Goal: Task Accomplishment & Management: Use online tool/utility

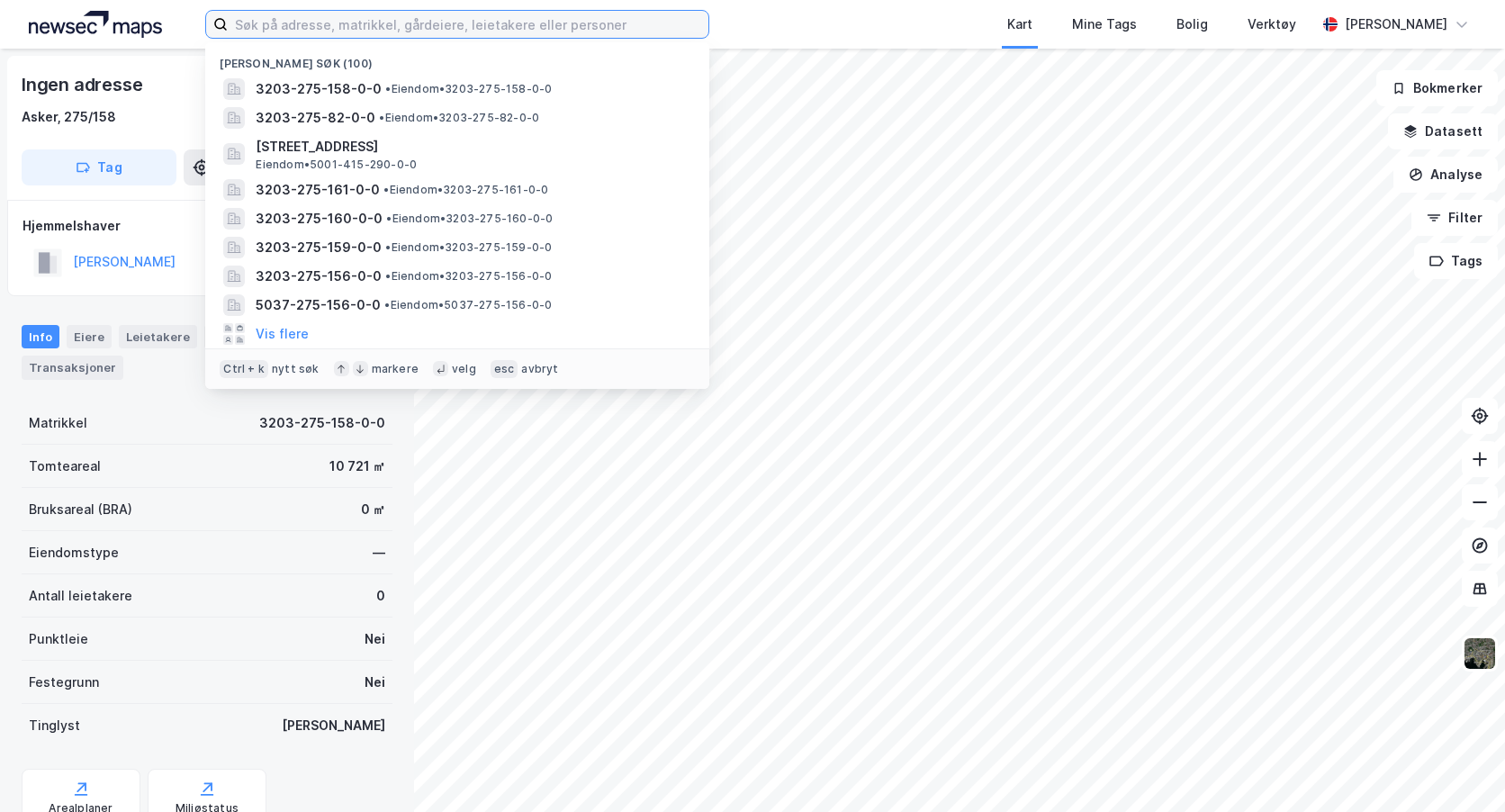
click at [317, 22] on input at bounding box center [467, 24] width 481 height 27
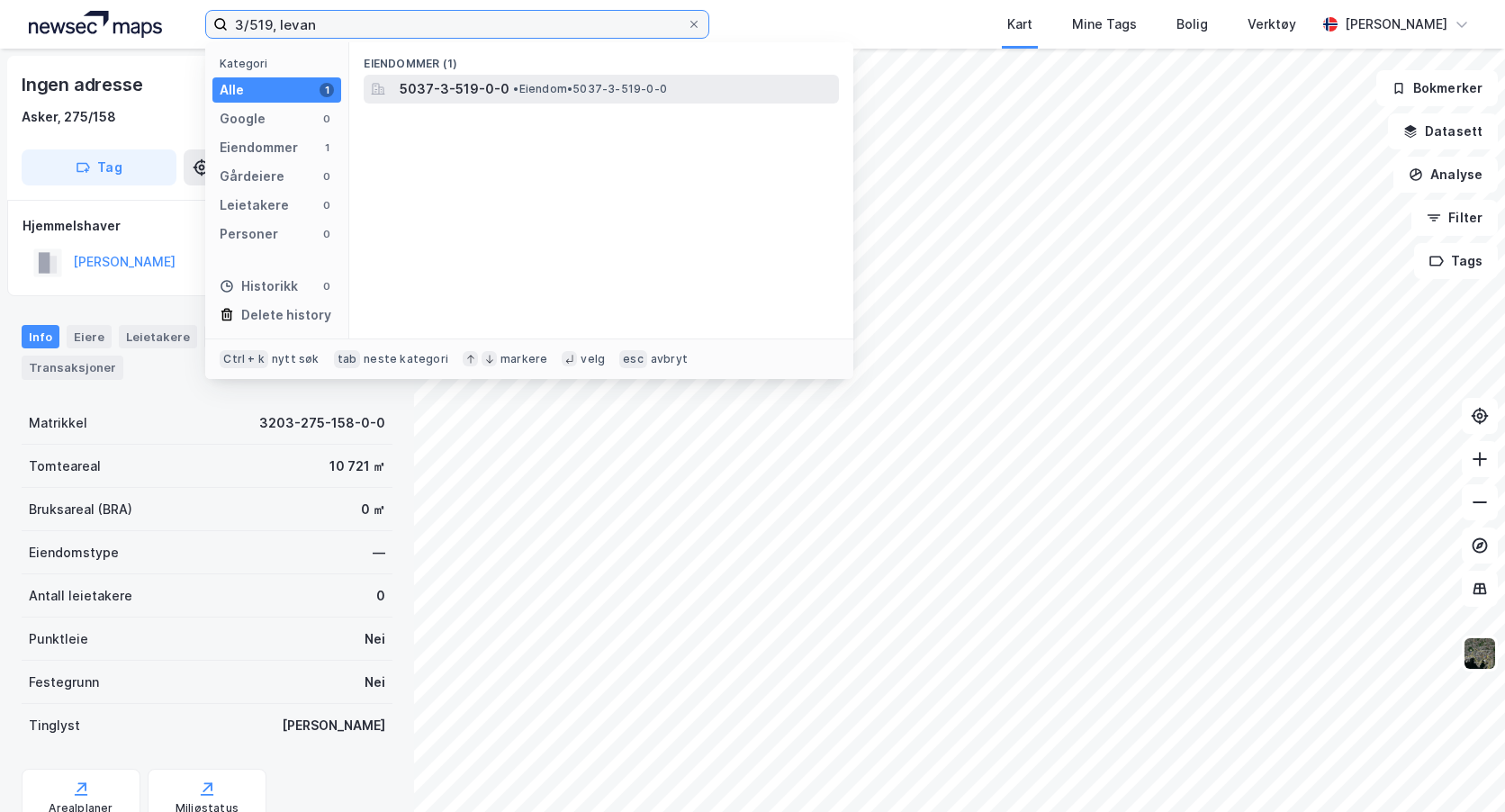
type input "3/519, levan"
click at [530, 84] on span "• Eiendom • 5037-3-519-0-0" at bounding box center [590, 88] width 154 height 14
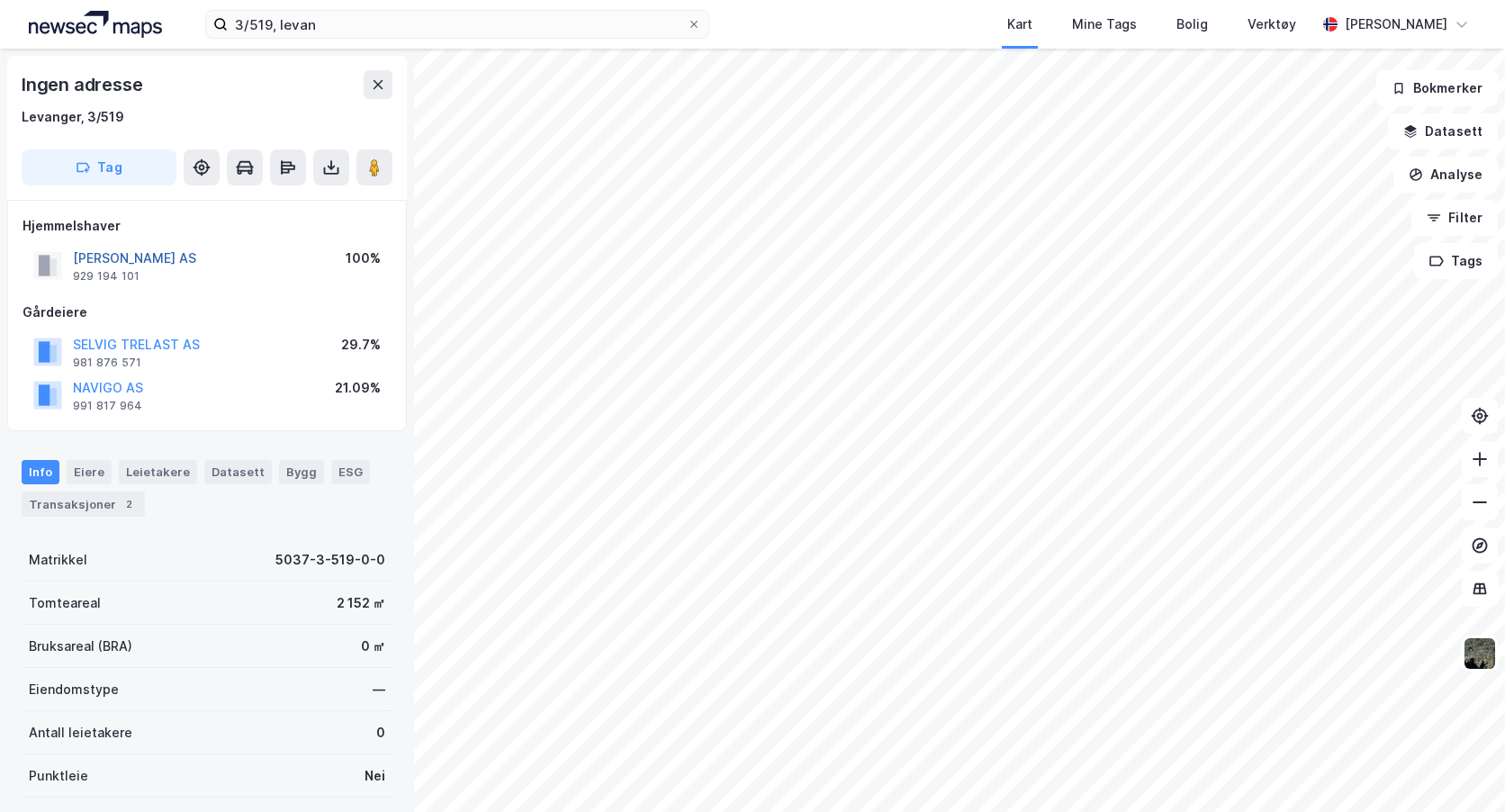
click at [0, 0] on button "[PERSON_NAME] AS" at bounding box center [0, 0] width 0 height 0
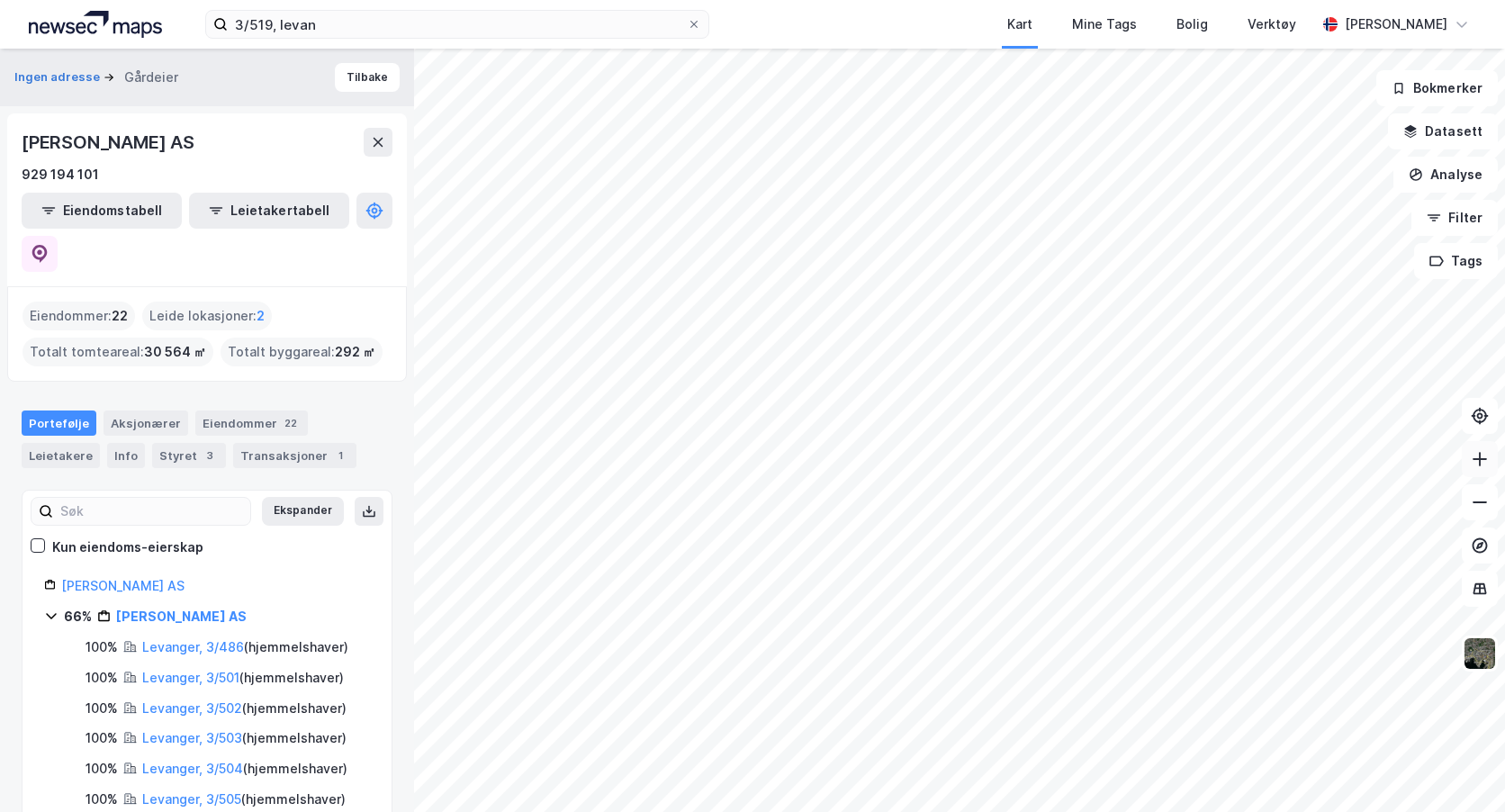
click at [1487, 453] on icon at bounding box center [1480, 459] width 18 height 18
click at [405, 596] on div "Ingen adresse Gårdeier Tilbake [PERSON_NAME] AS 929 194 101 Eiendomstabell Leie…" at bounding box center [752, 430] width 1505 height 763
click at [1475, 257] on button "Tags" at bounding box center [1456, 261] width 84 height 36
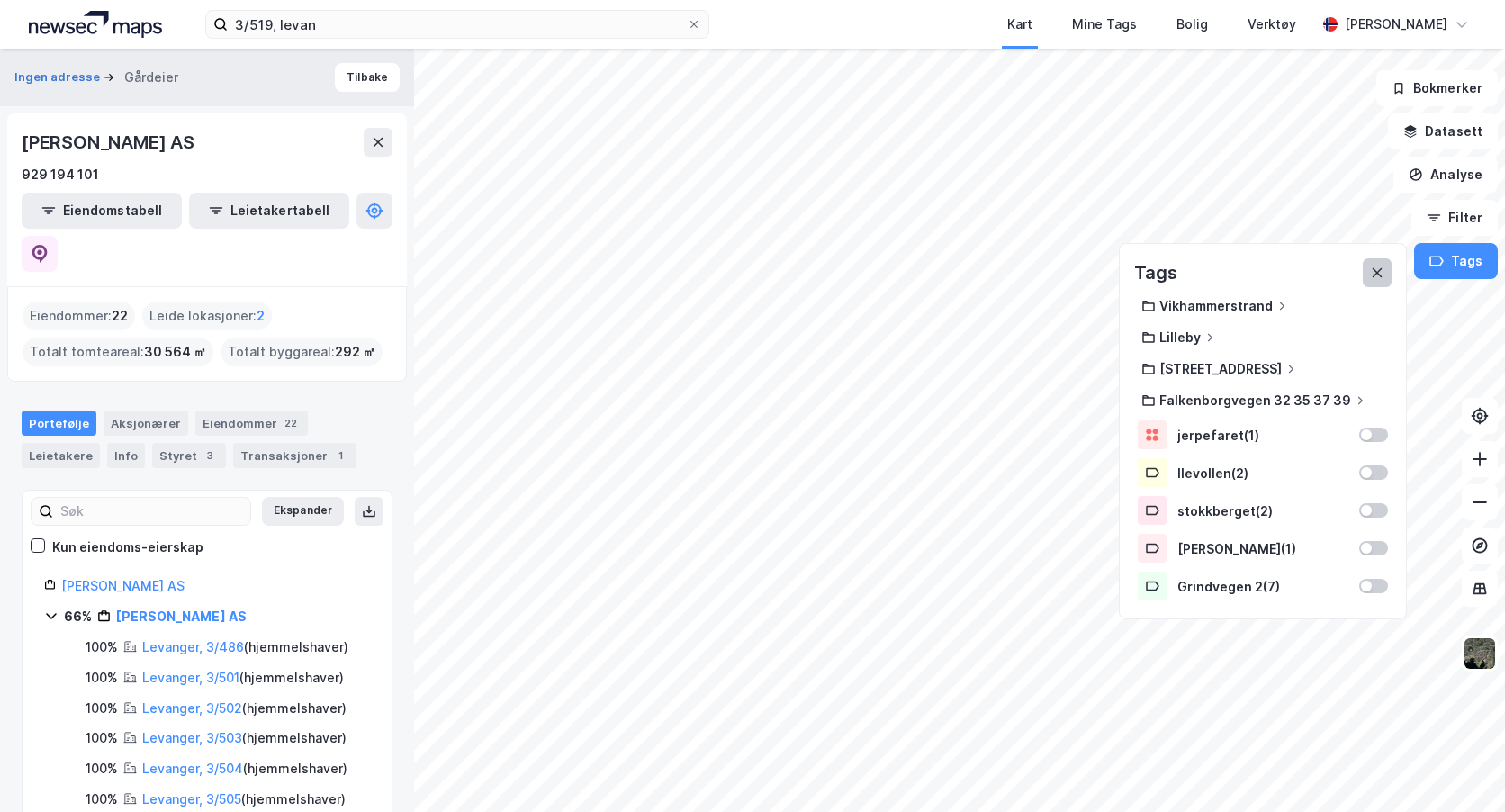
click at [1384, 271] on icon at bounding box center [1377, 273] width 14 height 14
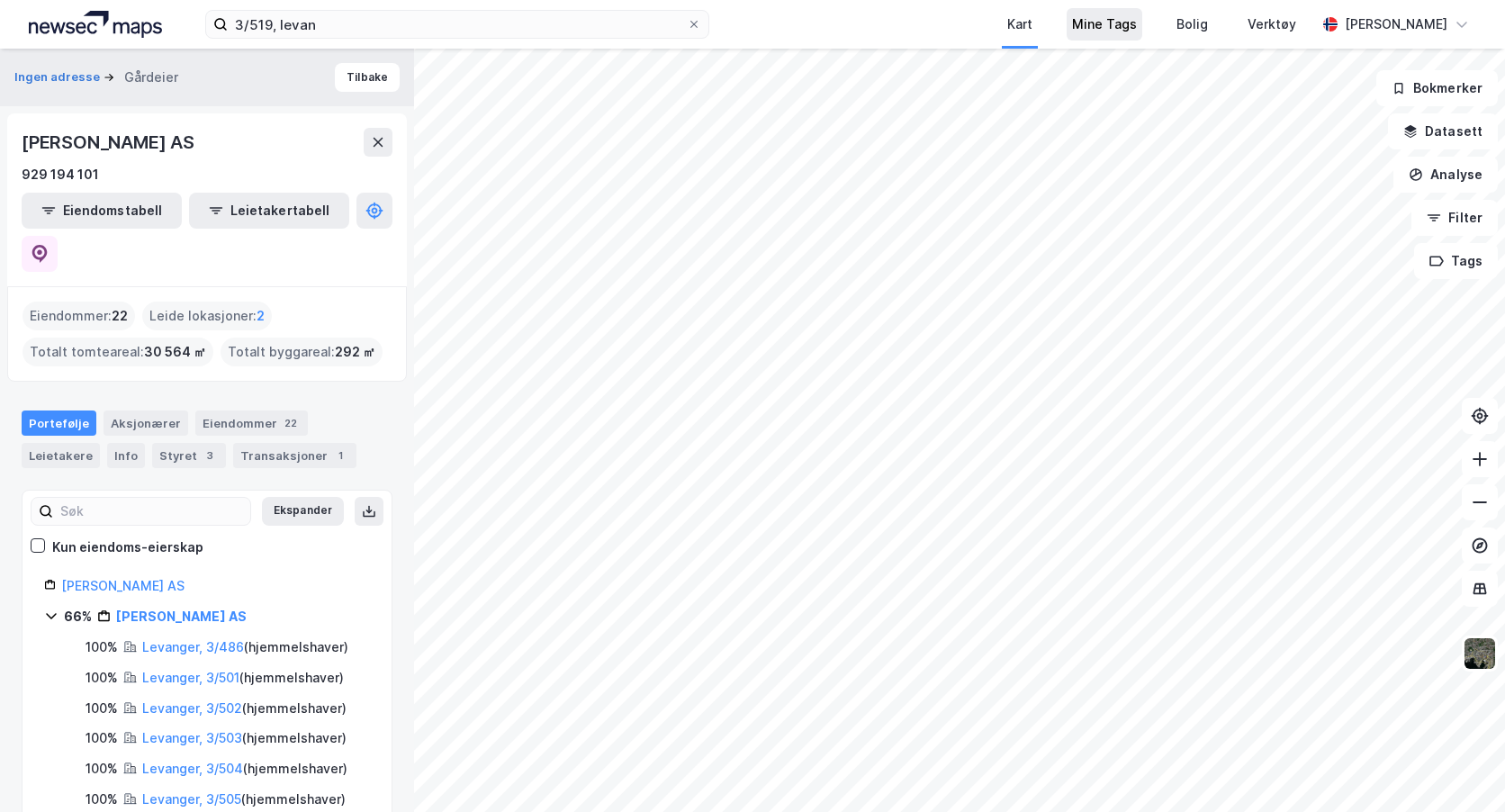
click at [1137, 28] on div "Mine Tags" at bounding box center [1105, 24] width 65 height 22
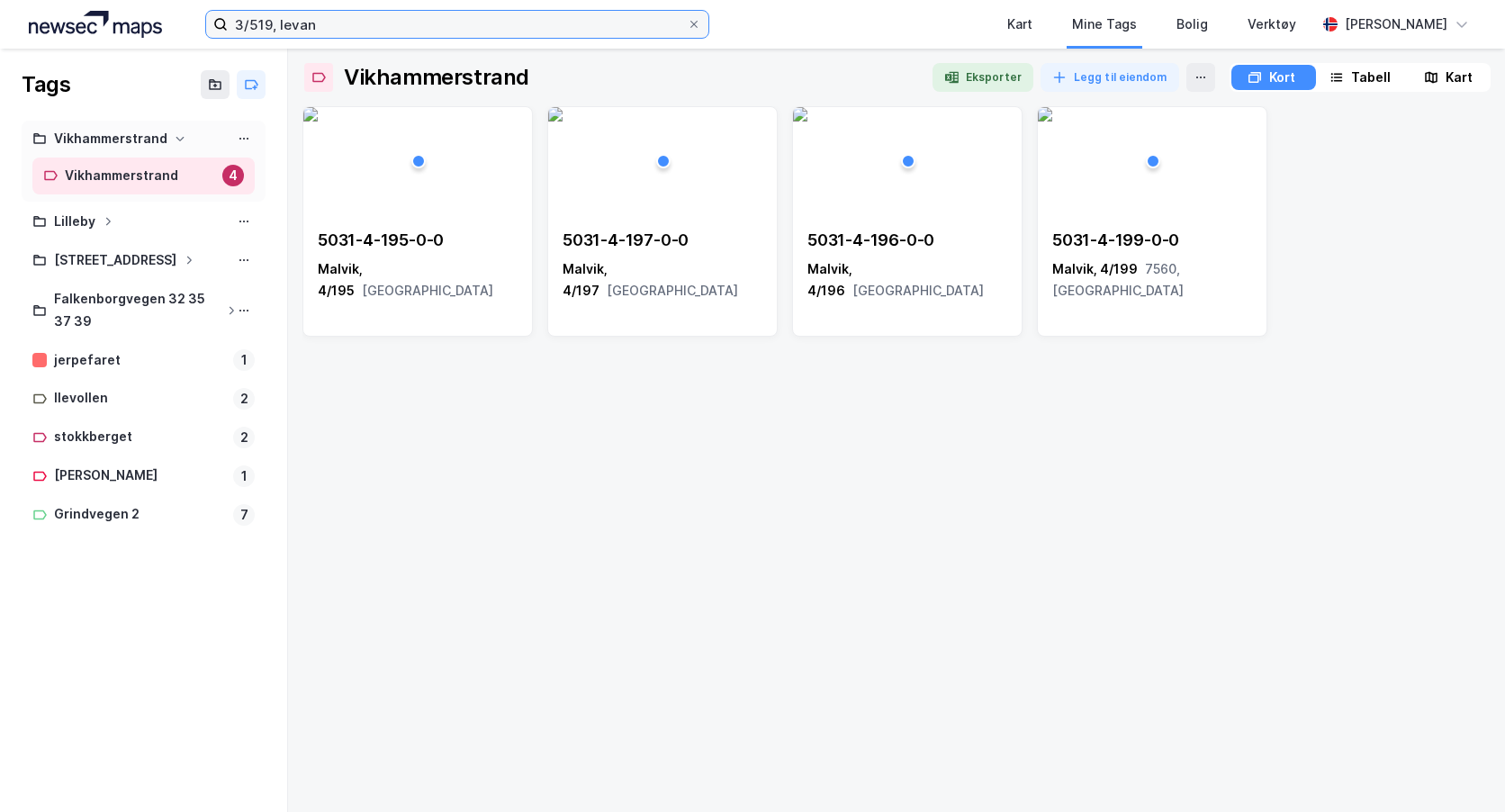
click at [335, 32] on input "3/519, levan" at bounding box center [457, 24] width 459 height 27
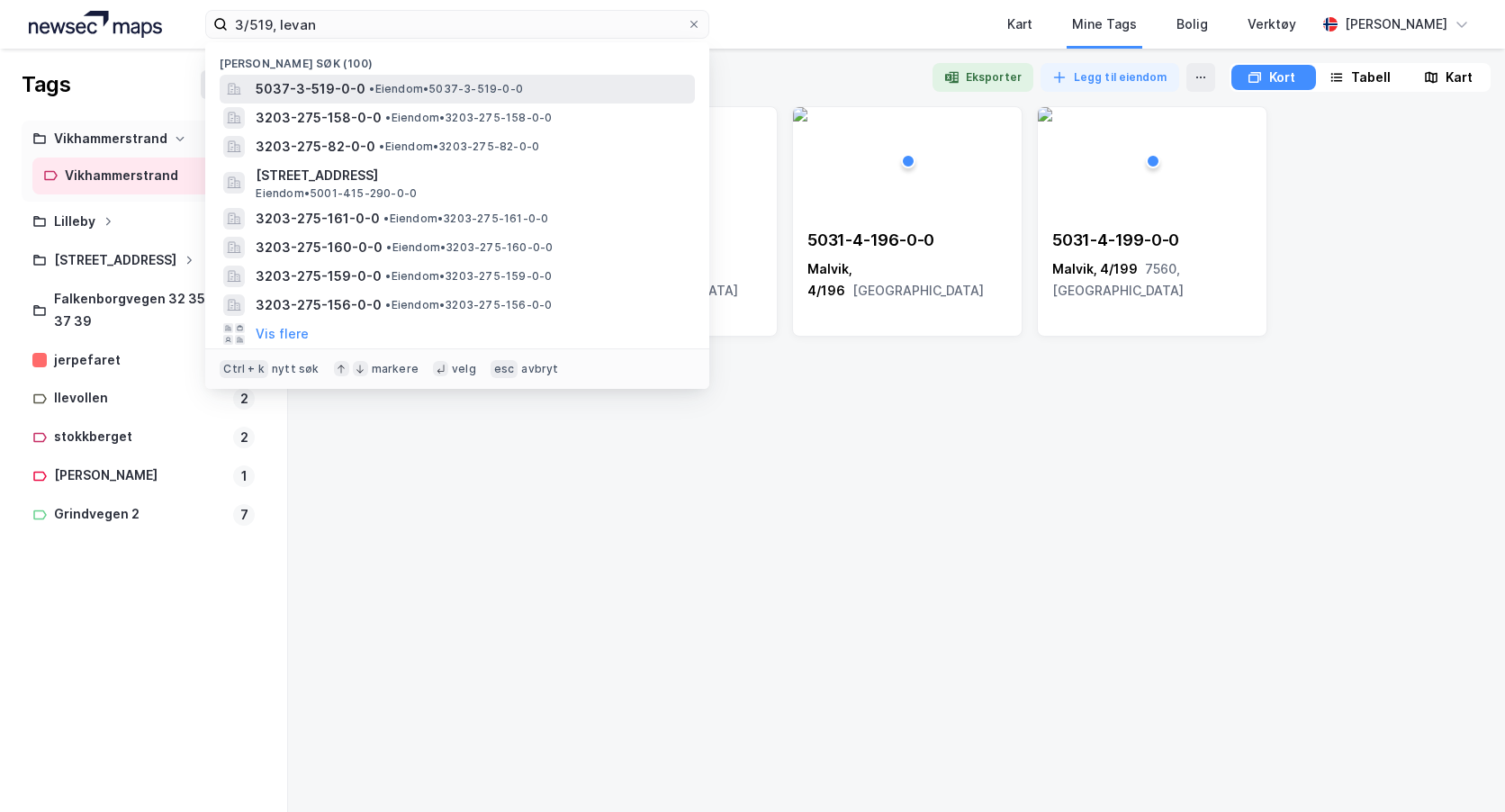
click at [325, 81] on span "5037-3-519-0-0" at bounding box center [310, 89] width 109 height 22
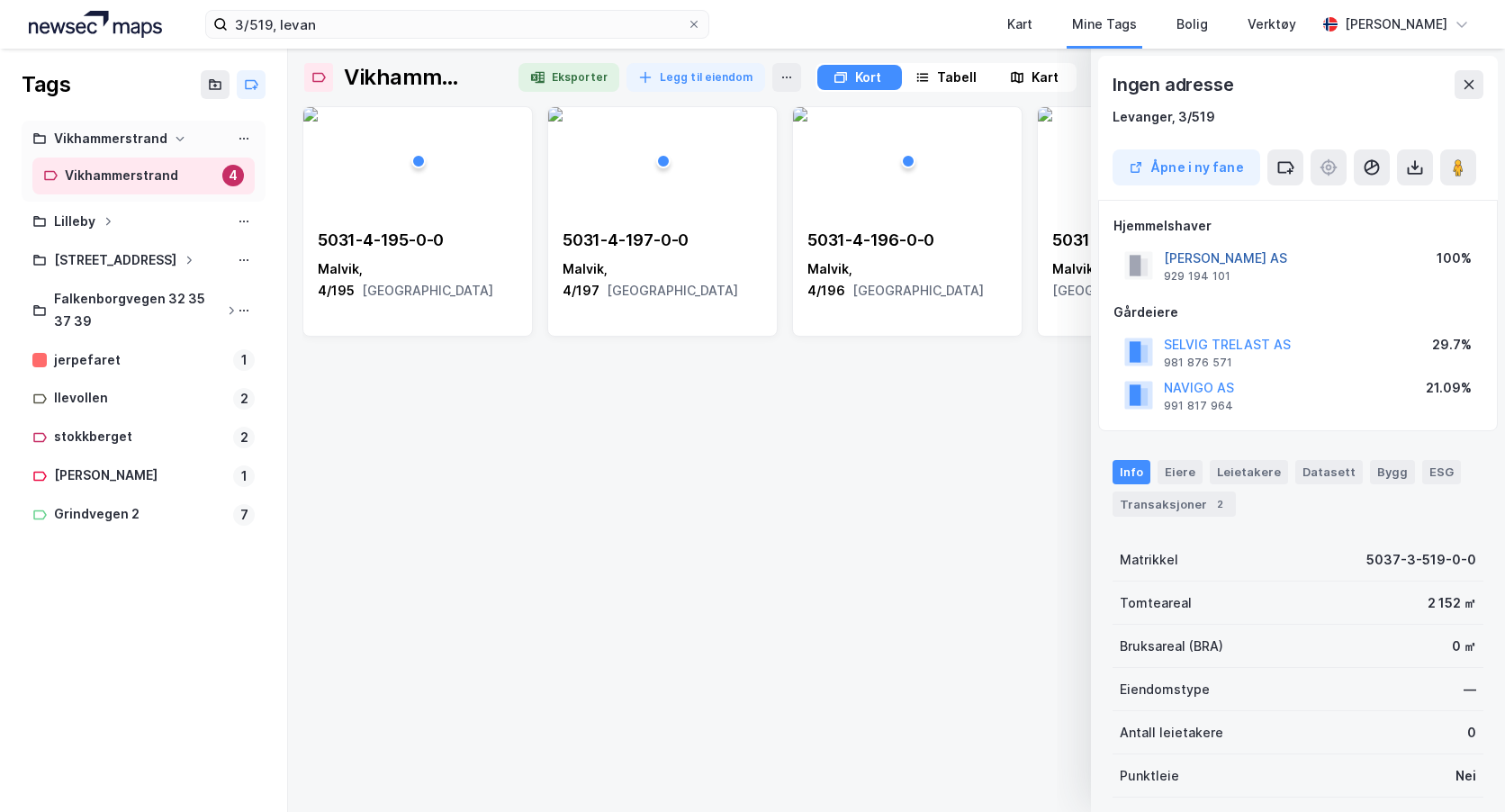
click at [0, 0] on button "[PERSON_NAME] AS" at bounding box center [0, 0] width 0 height 0
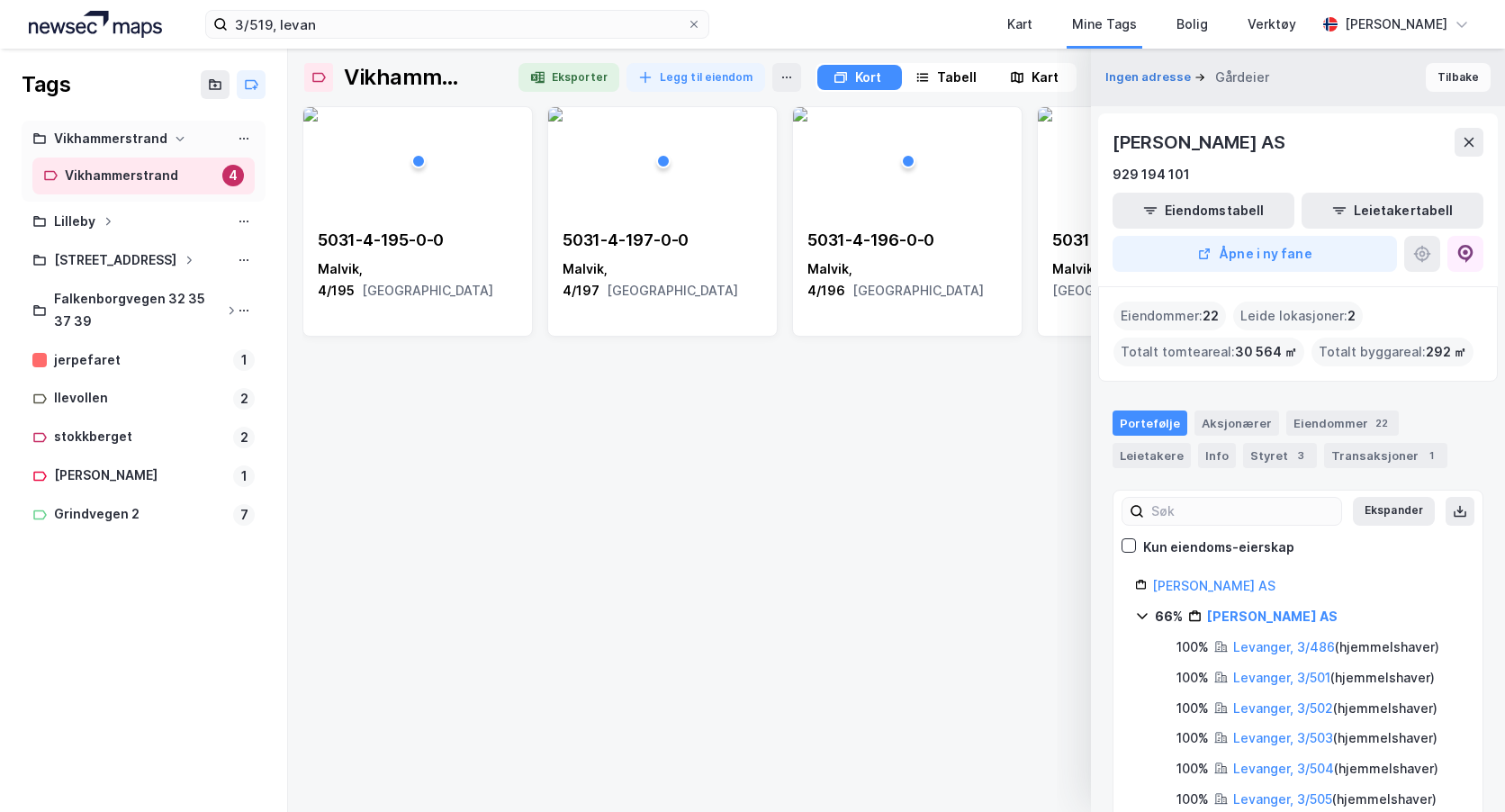
click at [1456, 79] on button "Tilbake" at bounding box center [1459, 78] width 65 height 29
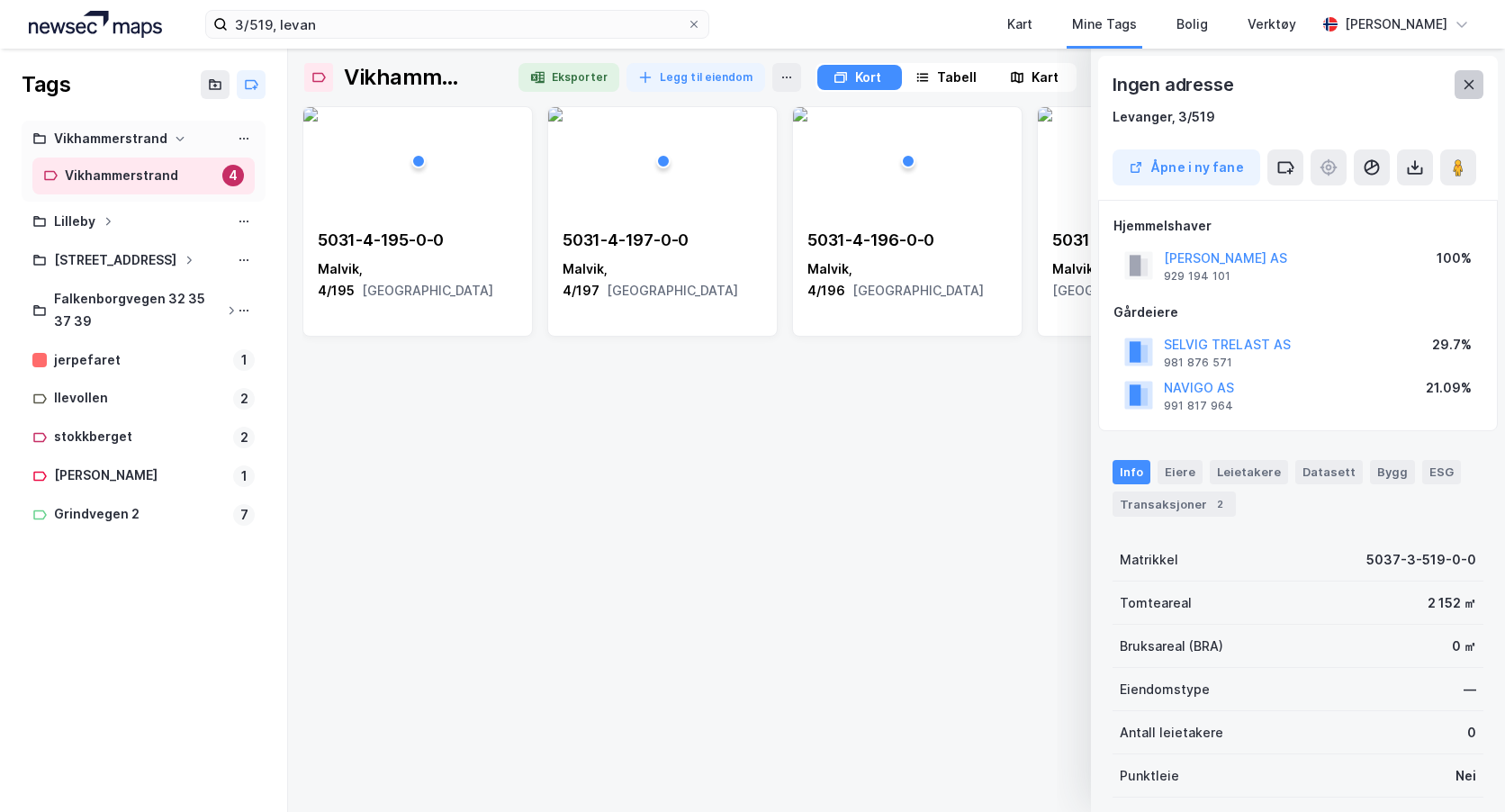
click at [1465, 79] on icon at bounding box center [1469, 84] width 14 height 14
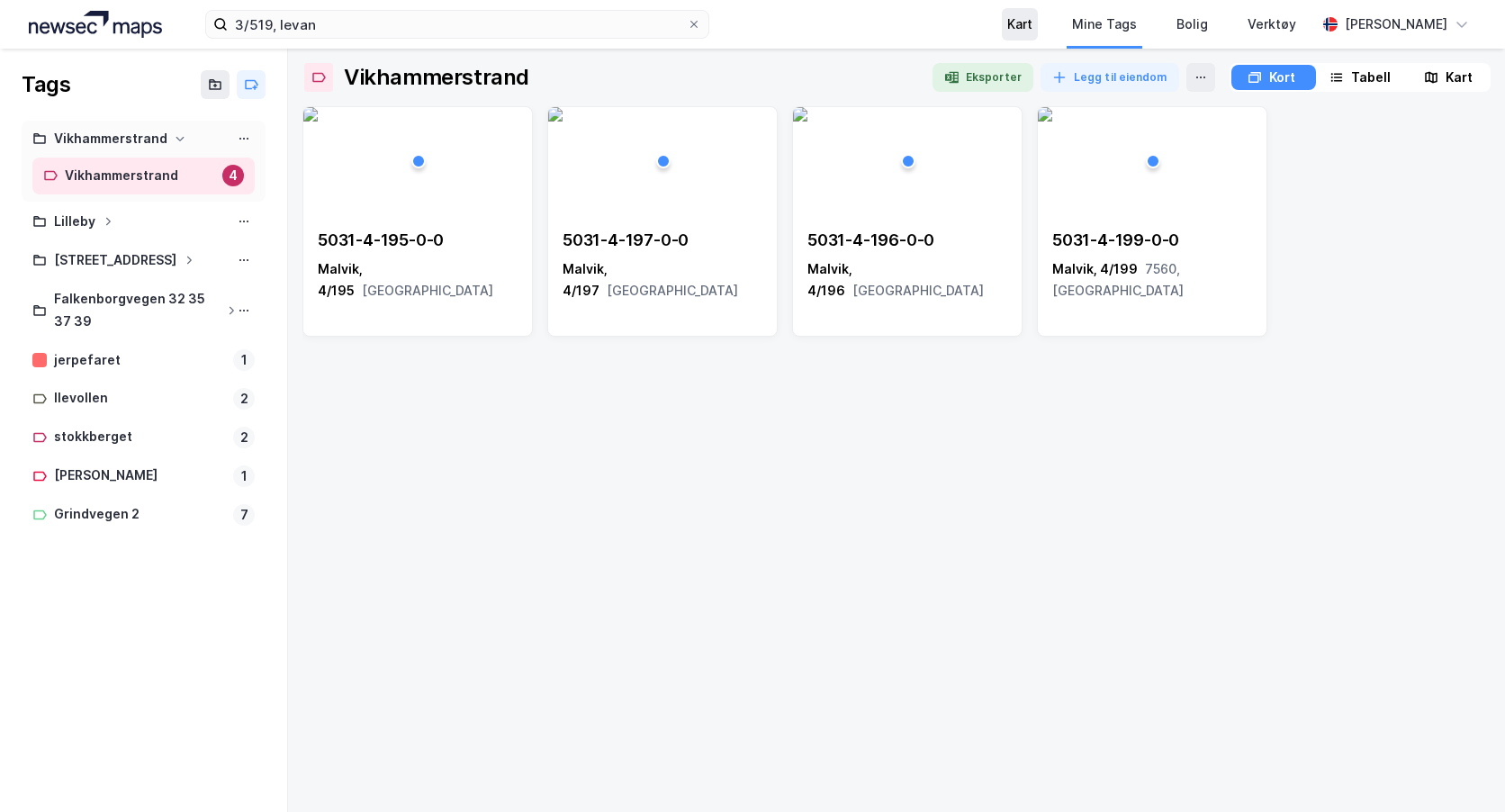
click at [1033, 31] on div "Kart" at bounding box center [1020, 24] width 25 height 22
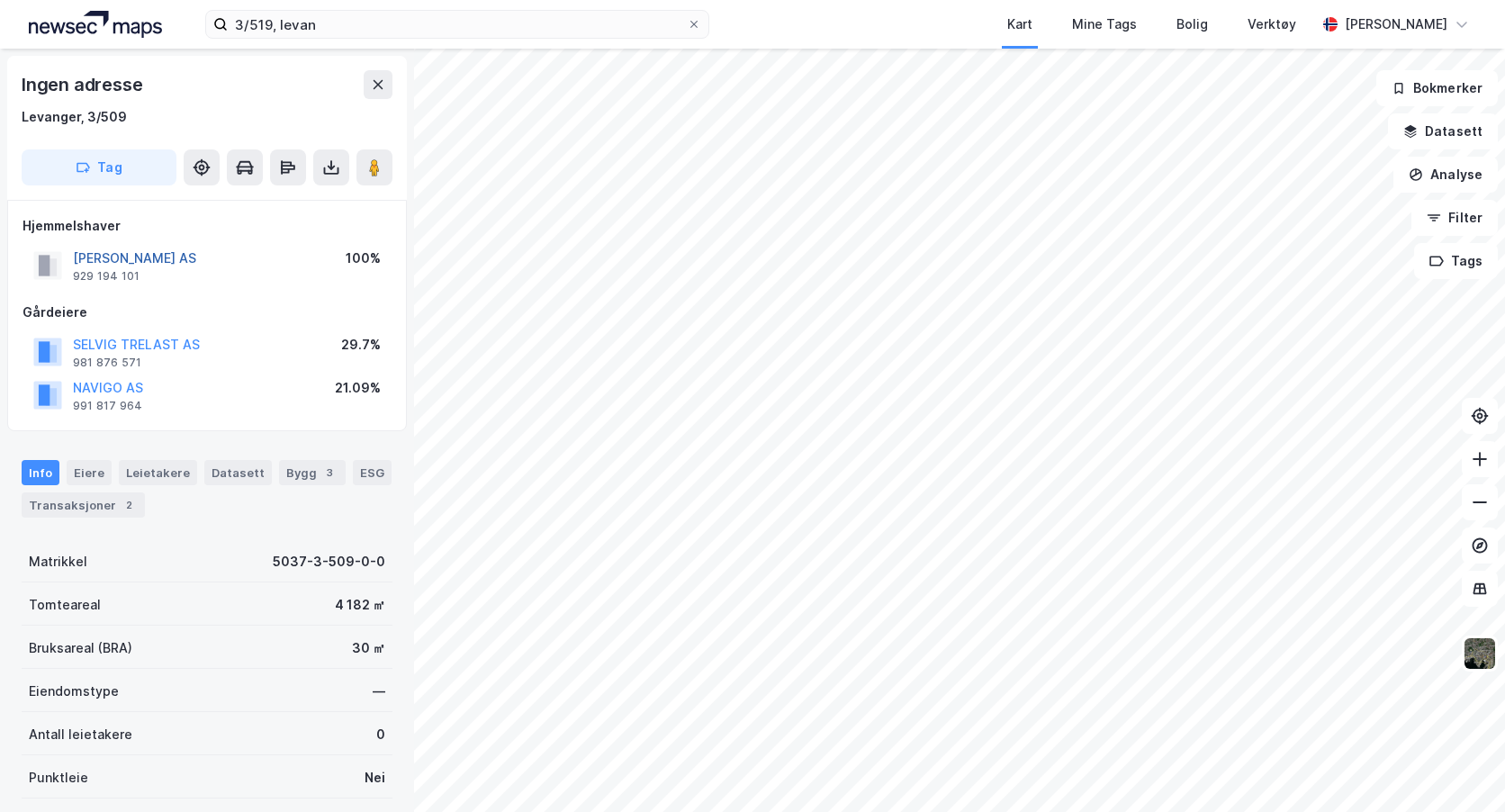
click at [0, 0] on button "[PERSON_NAME] AS" at bounding box center [0, 0] width 0 height 0
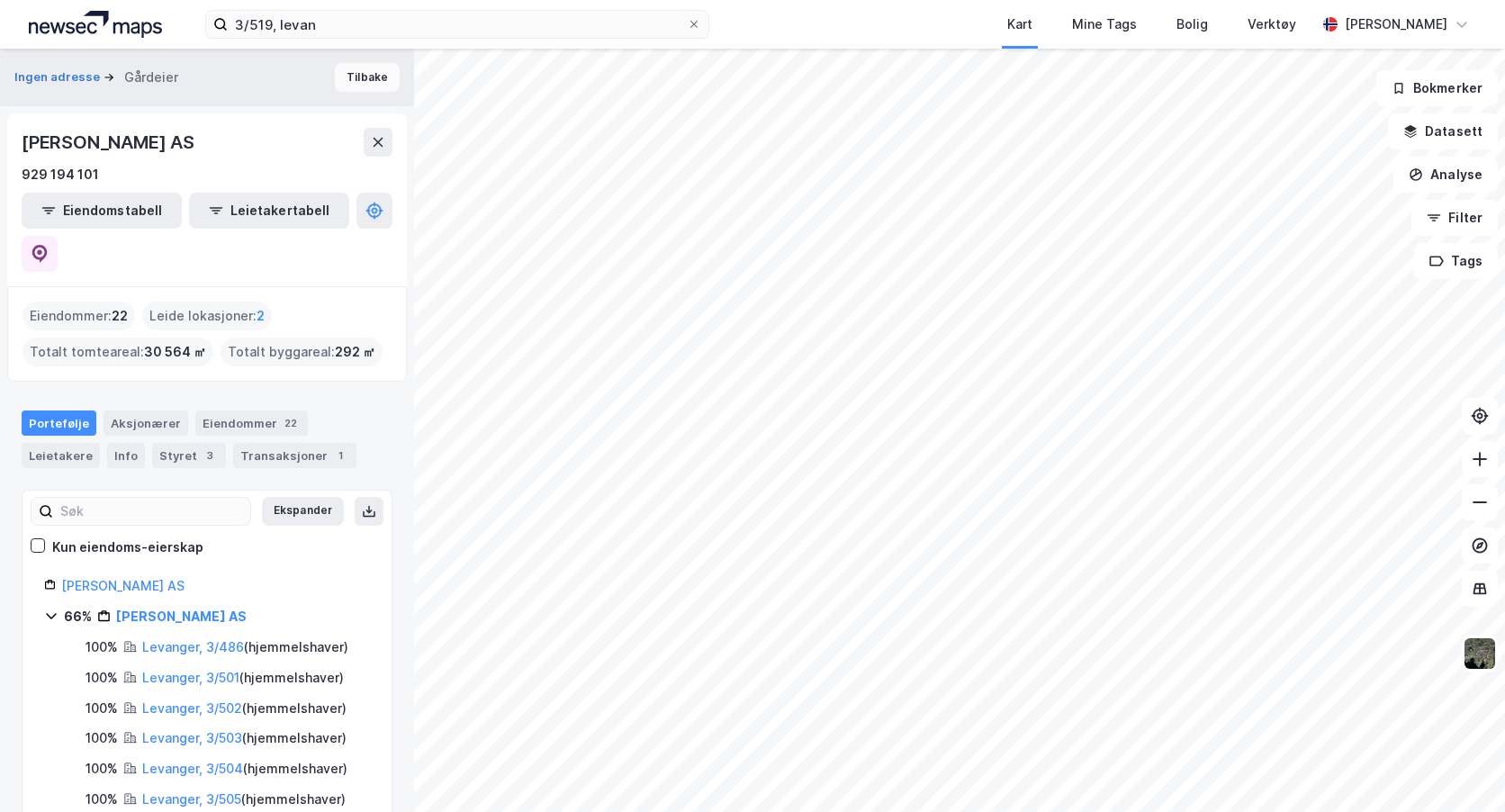
click at [356, 76] on button "Tilbake" at bounding box center [368, 78] width 65 height 29
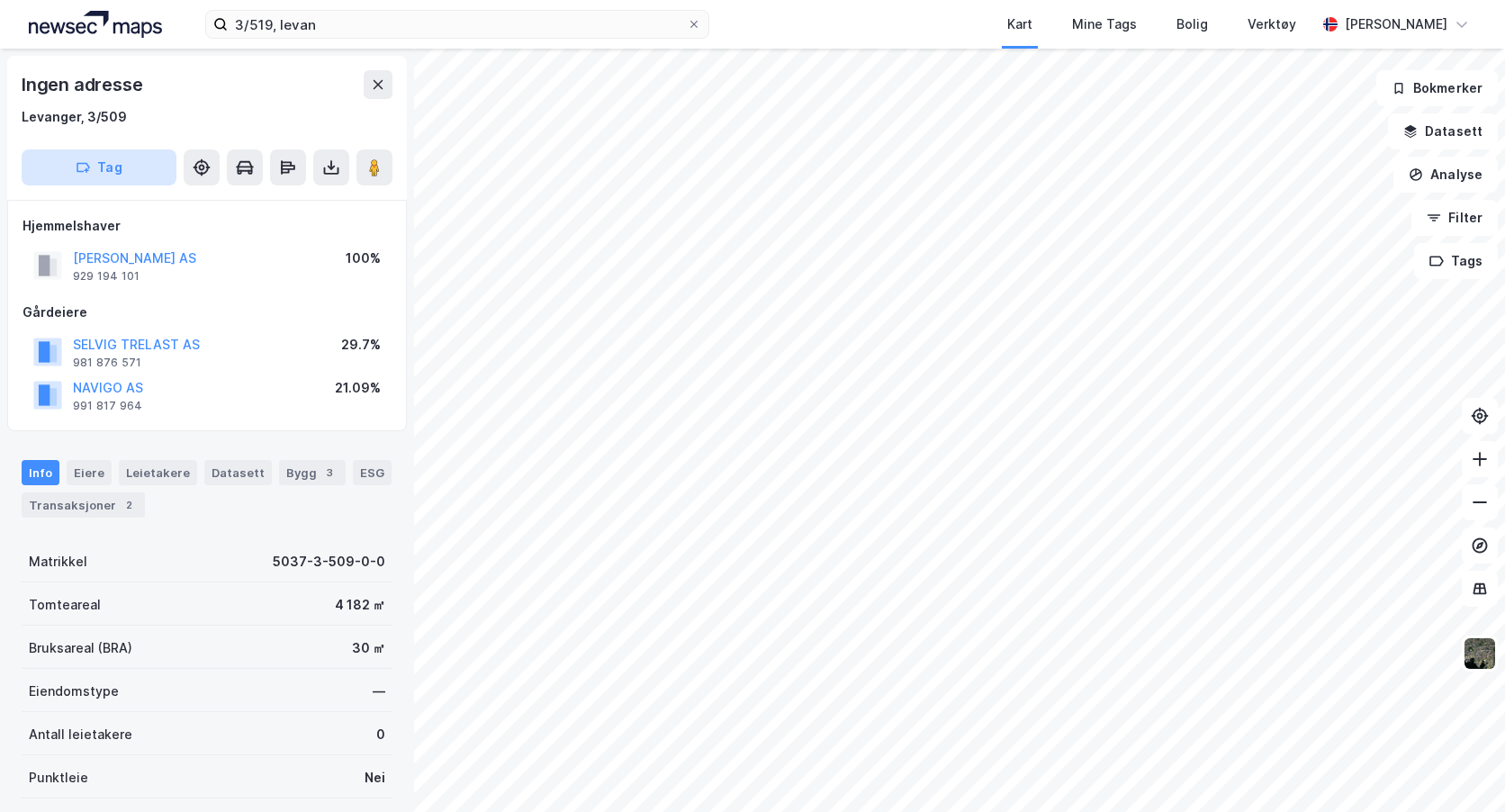
click at [105, 166] on button "Tag" at bounding box center [99, 168] width 155 height 36
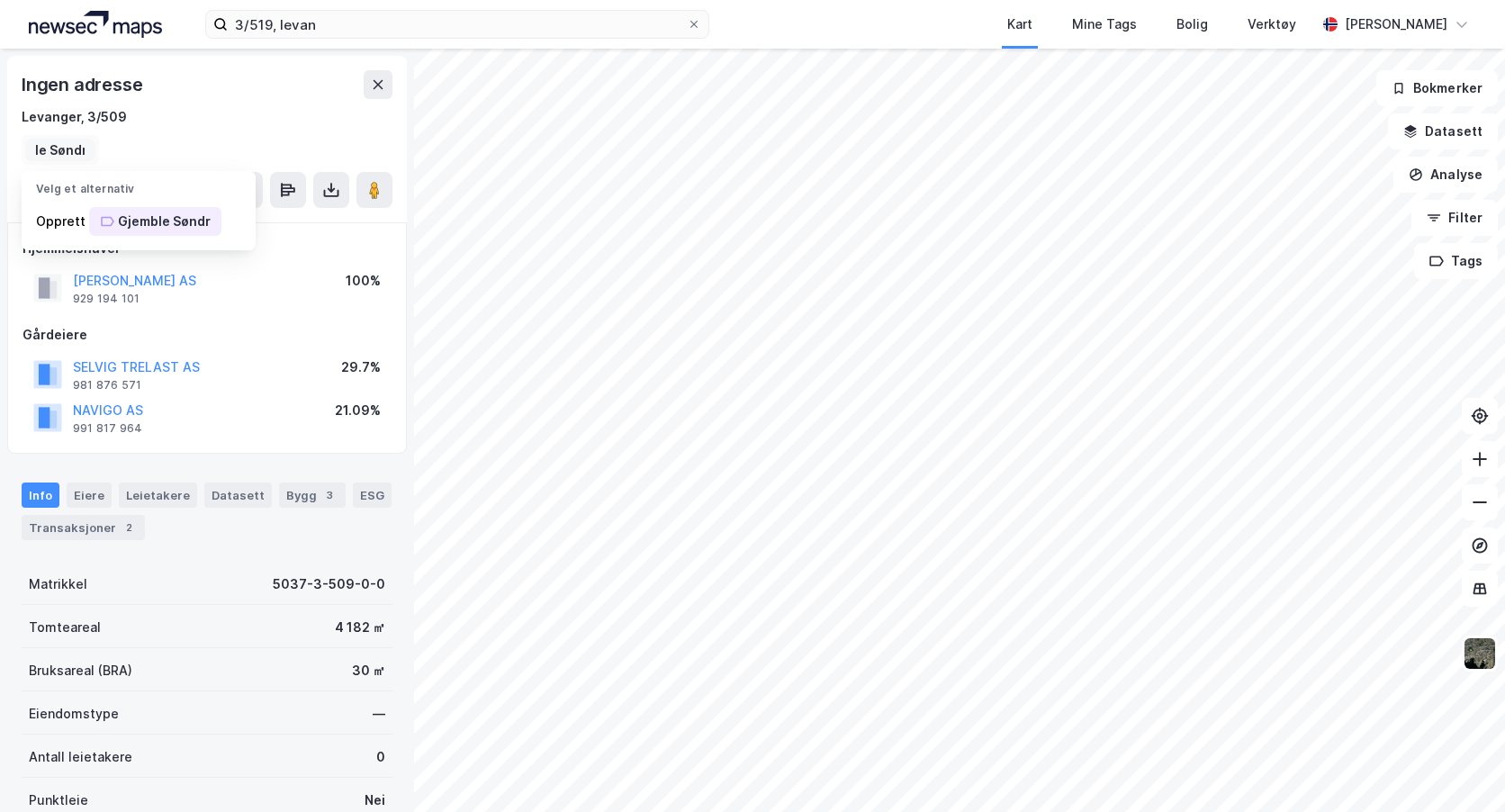
type input "[PERSON_NAME]"
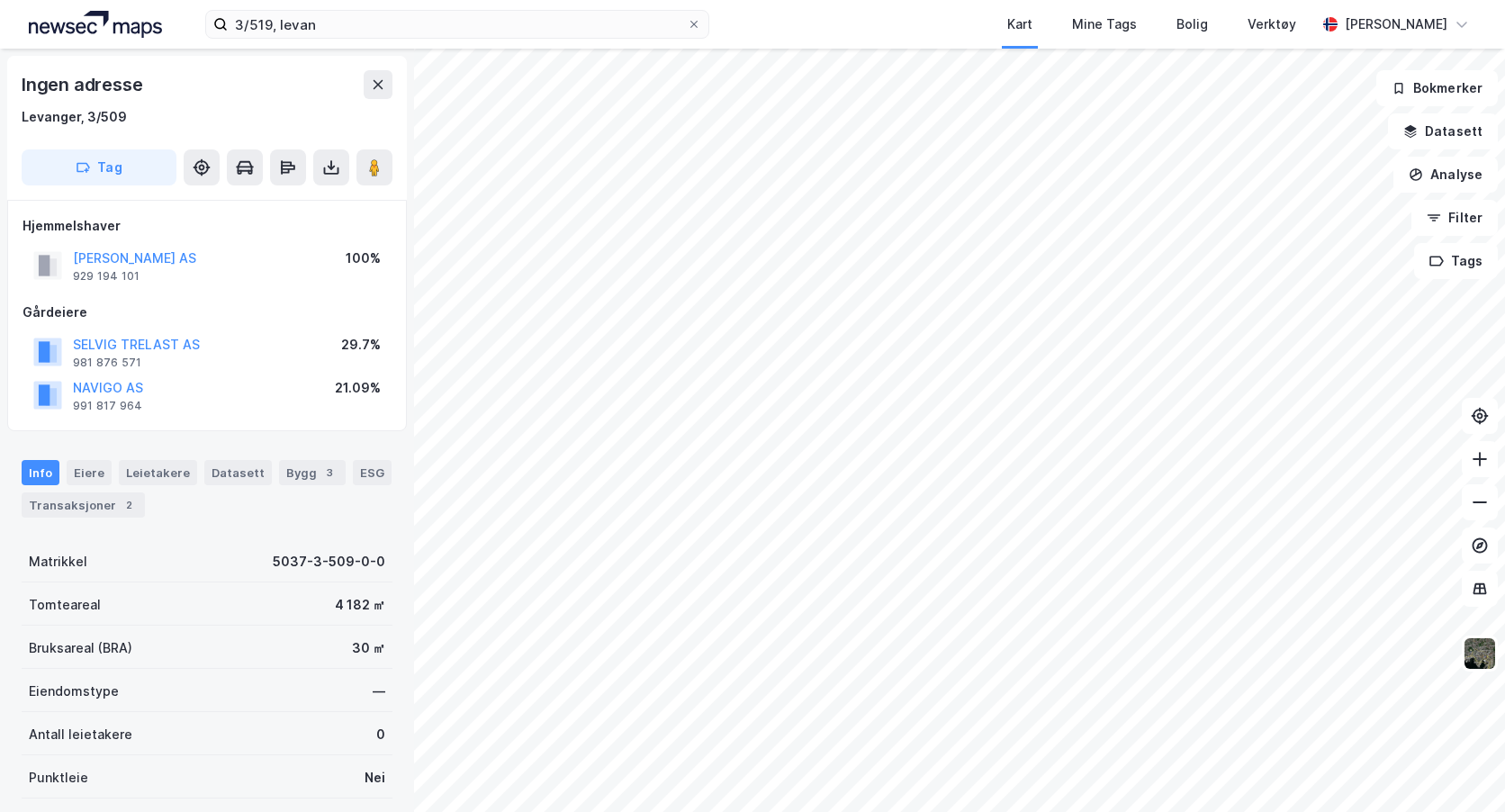
click at [297, 135] on div "Ingen adresse Levanger, 3/509 Tag" at bounding box center [207, 128] width 399 height 144
click at [0, 0] on button "[PERSON_NAME] AS" at bounding box center [0, 0] width 0 height 0
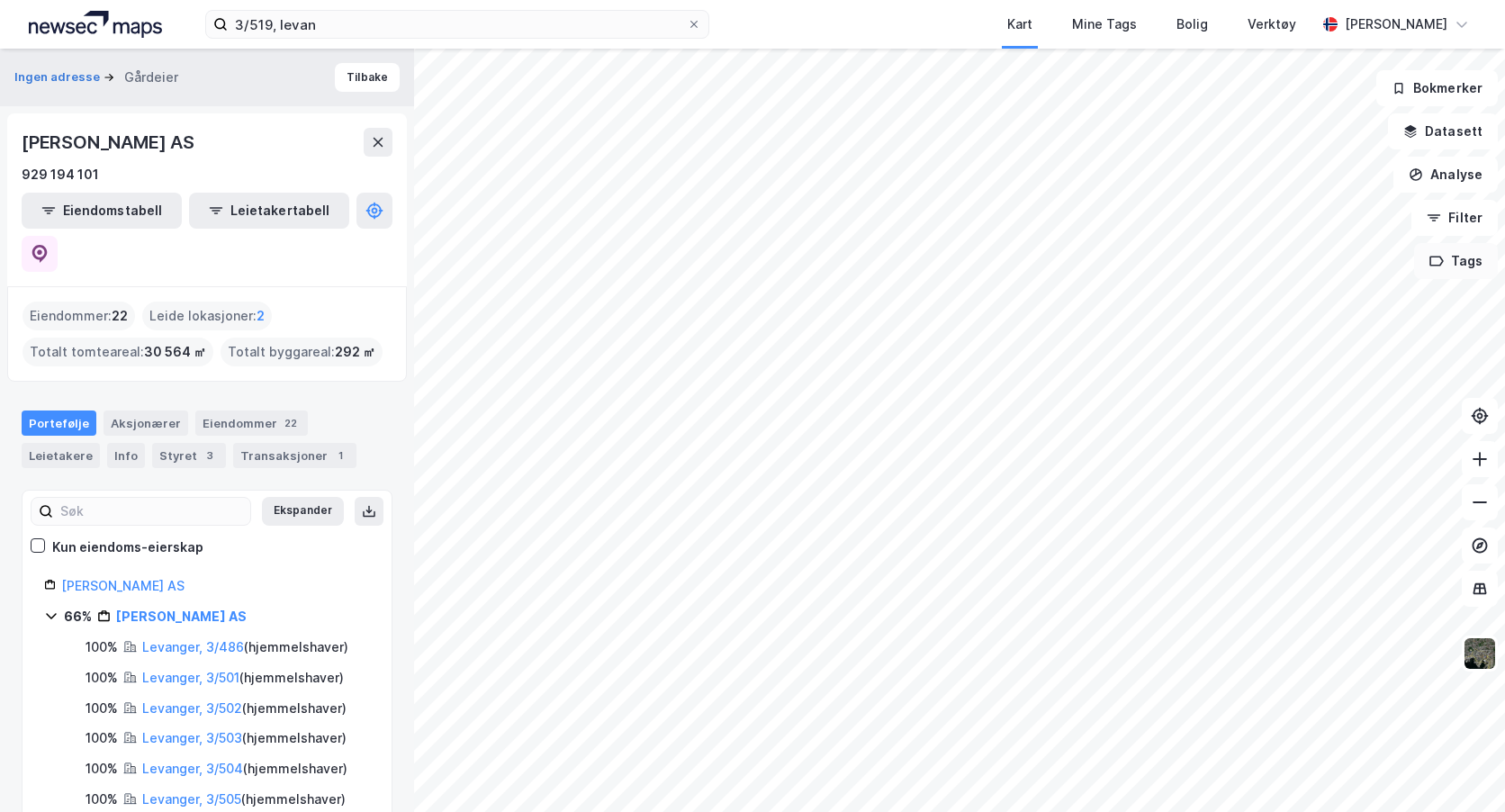
click at [1471, 259] on button "Tags" at bounding box center [1456, 261] width 84 height 36
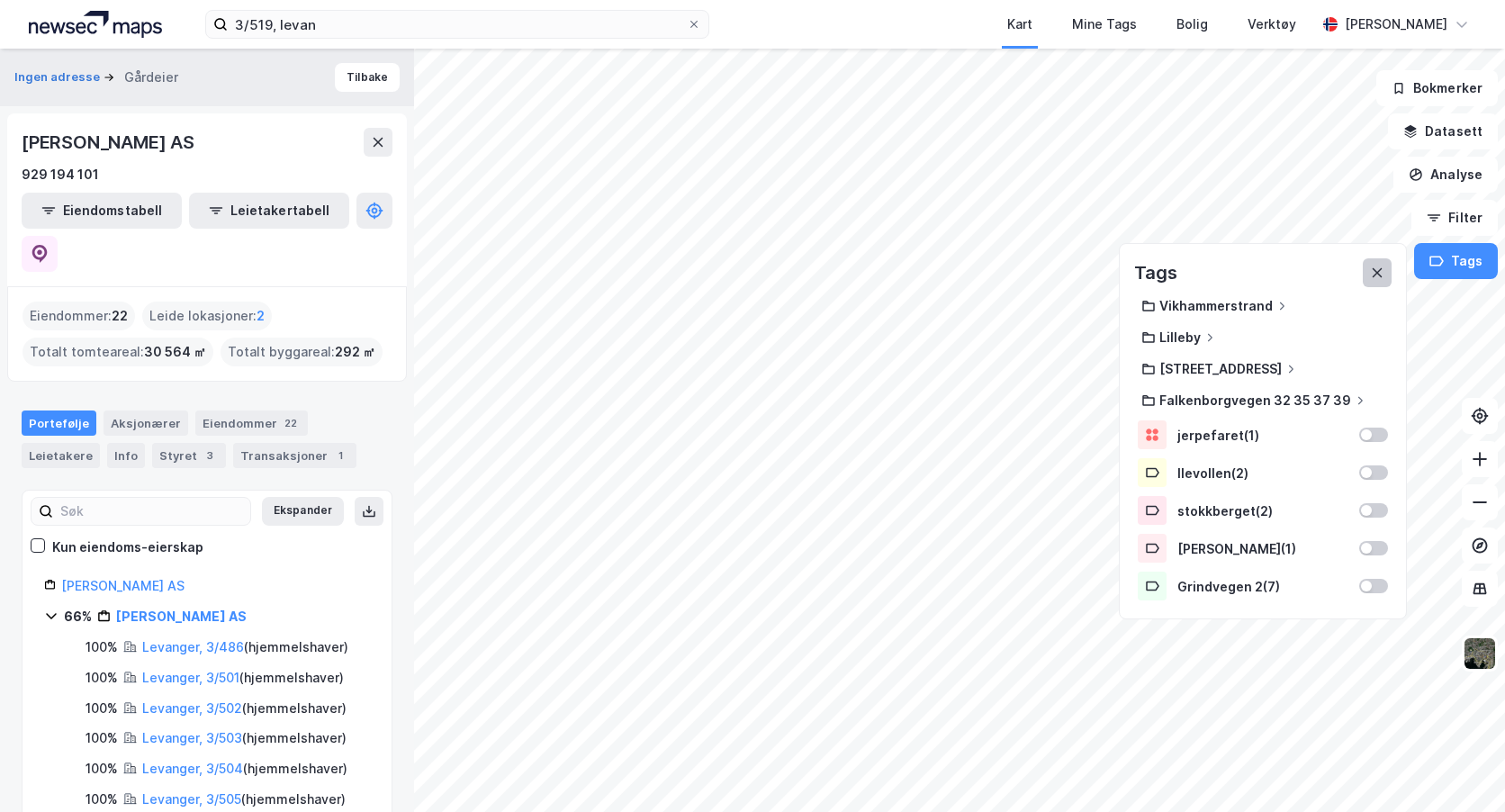
click at [1381, 269] on icon at bounding box center [1377, 273] width 14 height 14
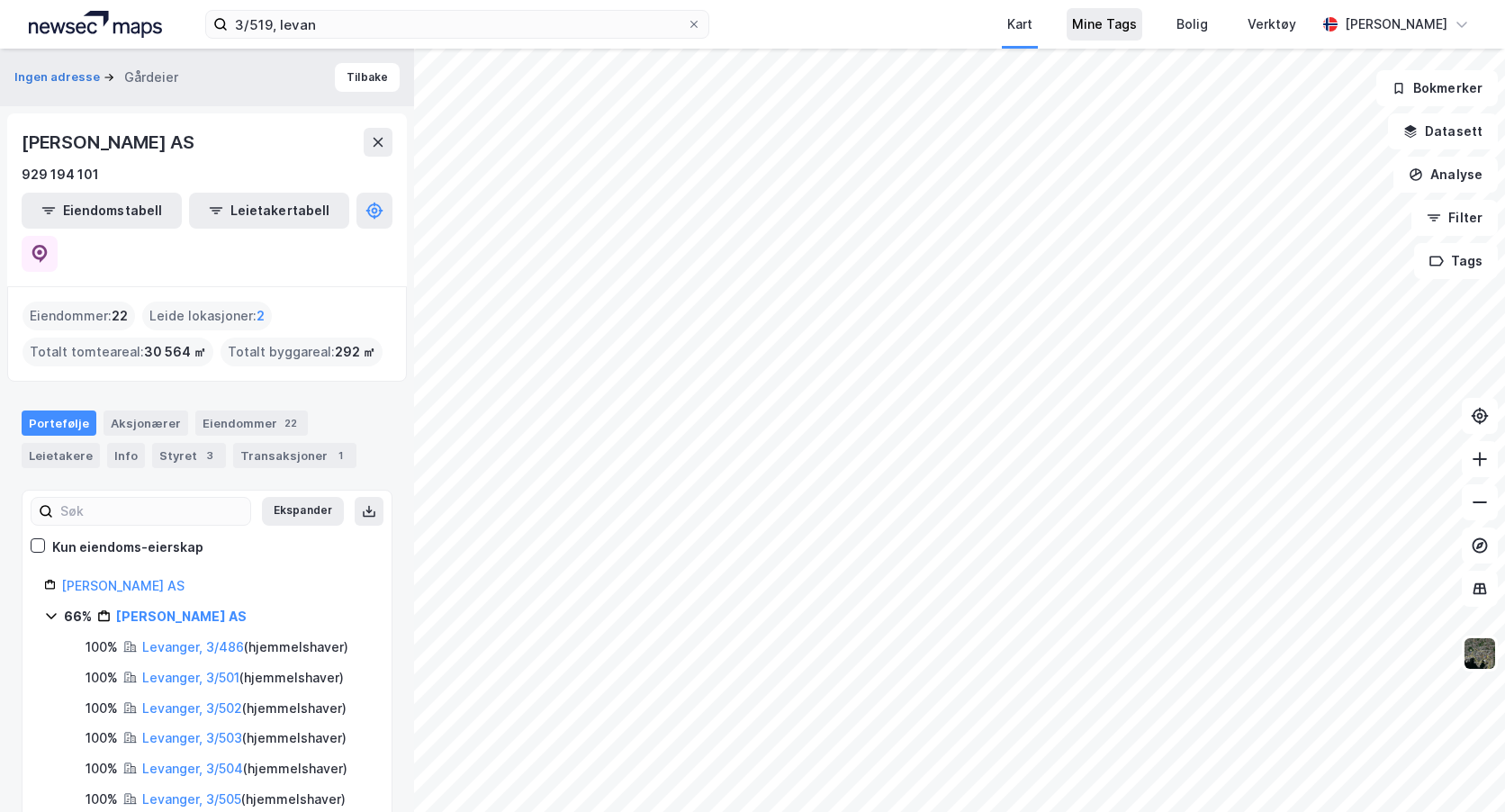
click at [1137, 25] on div "Mine Tags" at bounding box center [1105, 24] width 65 height 22
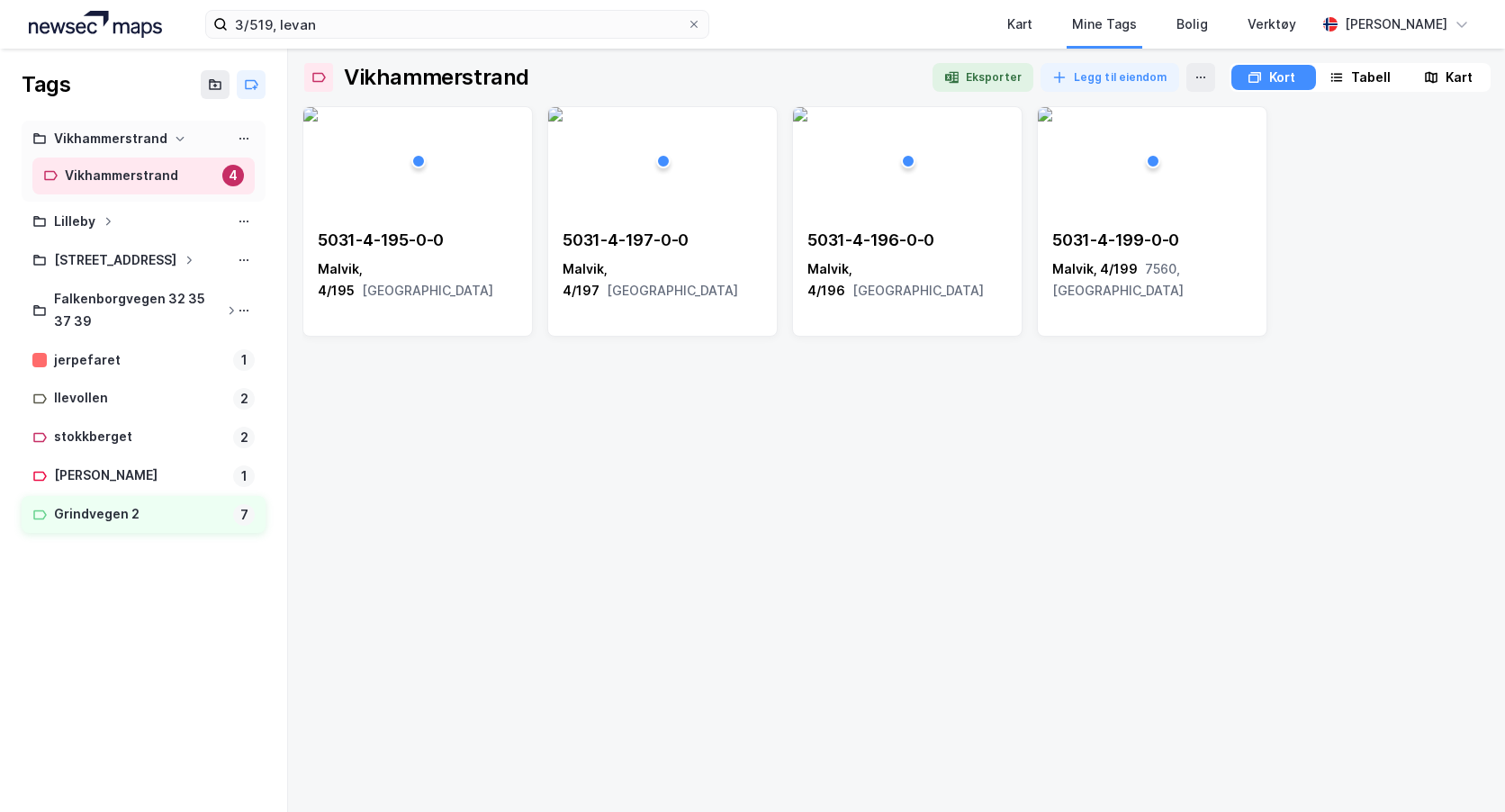
click at [109, 513] on div "Grindvegen 2" at bounding box center [139, 513] width 172 height 22
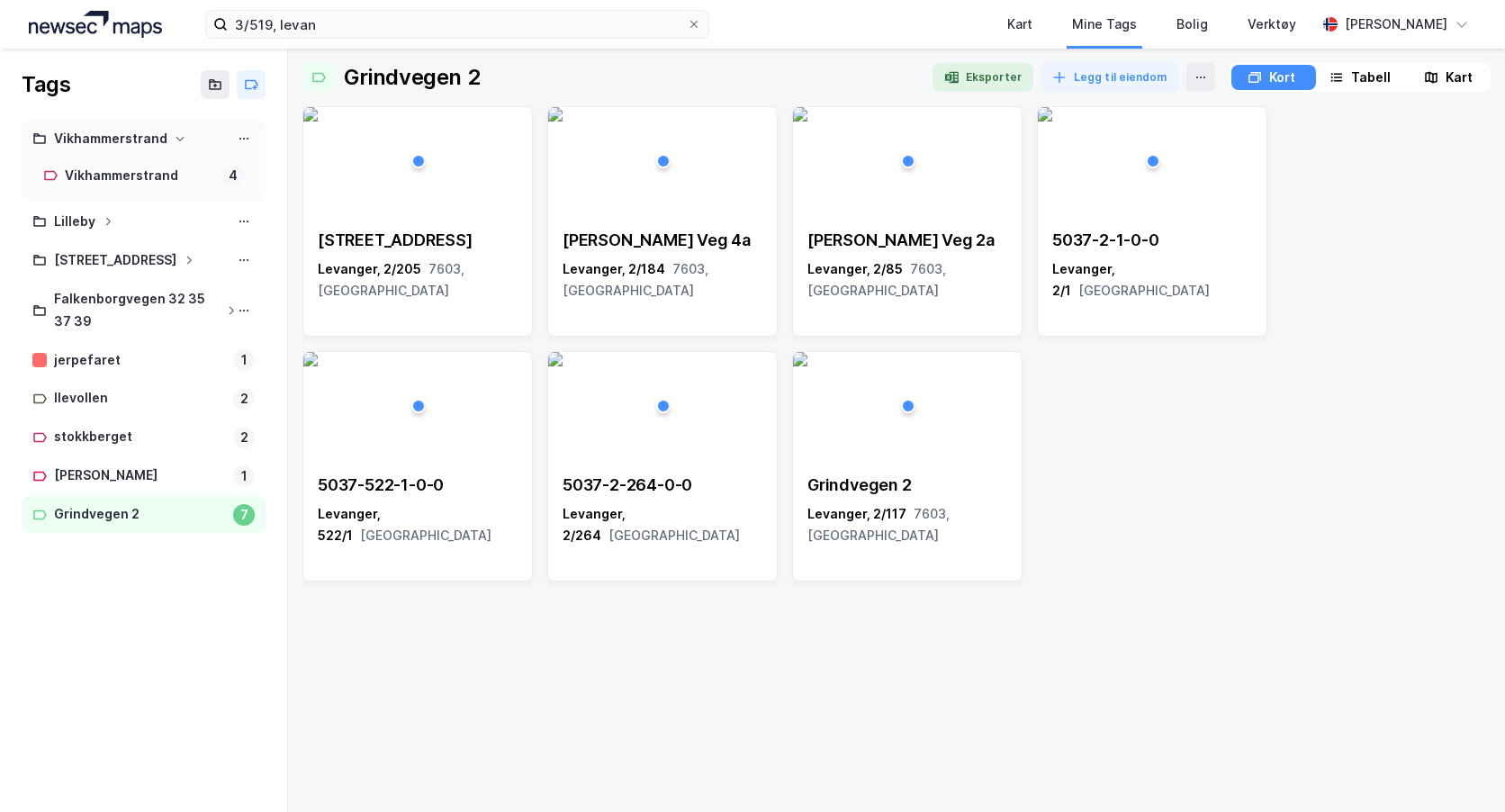
click at [122, 142] on div "Vikhammerstrand" at bounding box center [110, 138] width 113 height 22
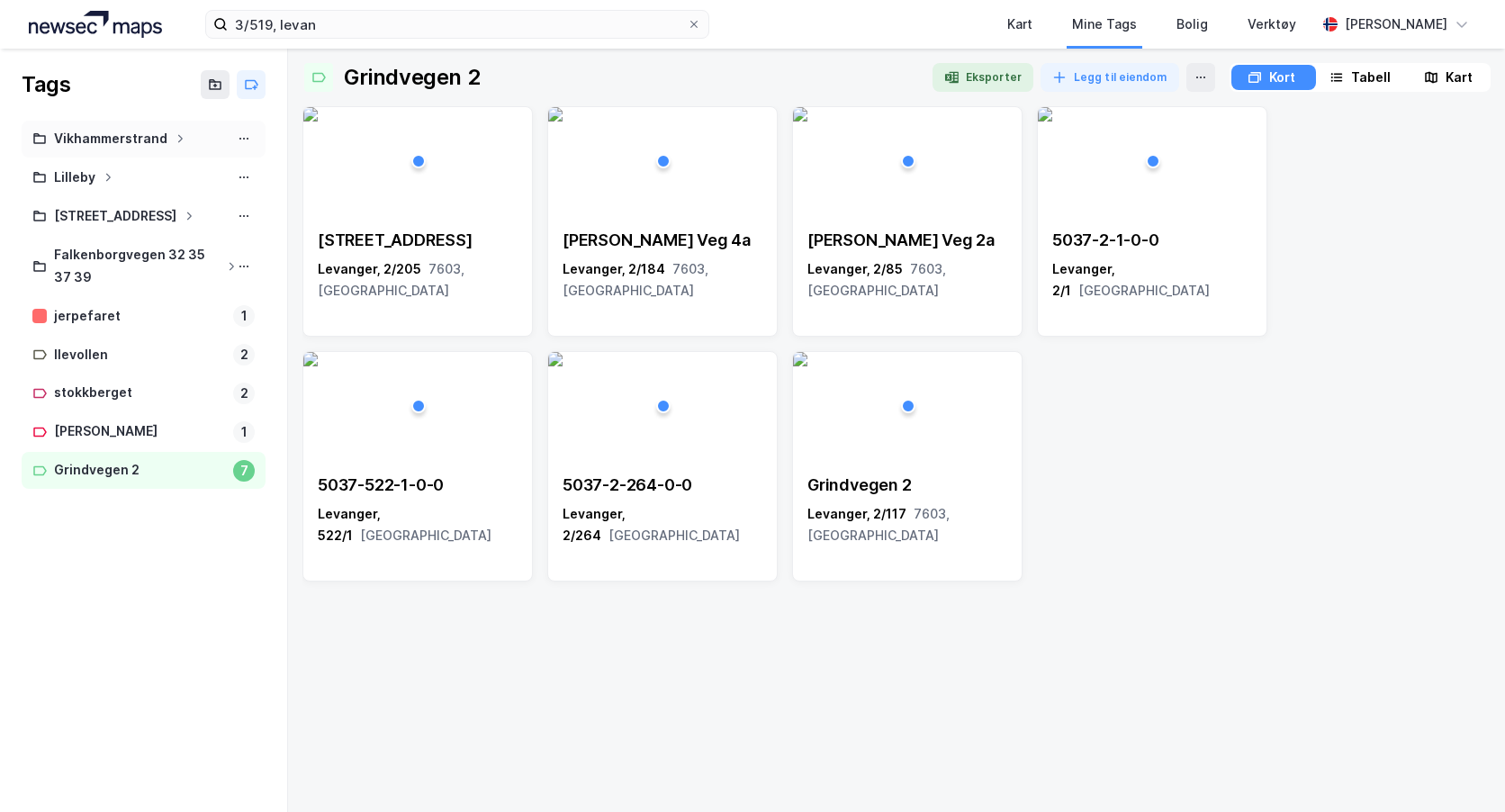
click at [122, 141] on div "Vikhammerstrand" at bounding box center [110, 138] width 113 height 22
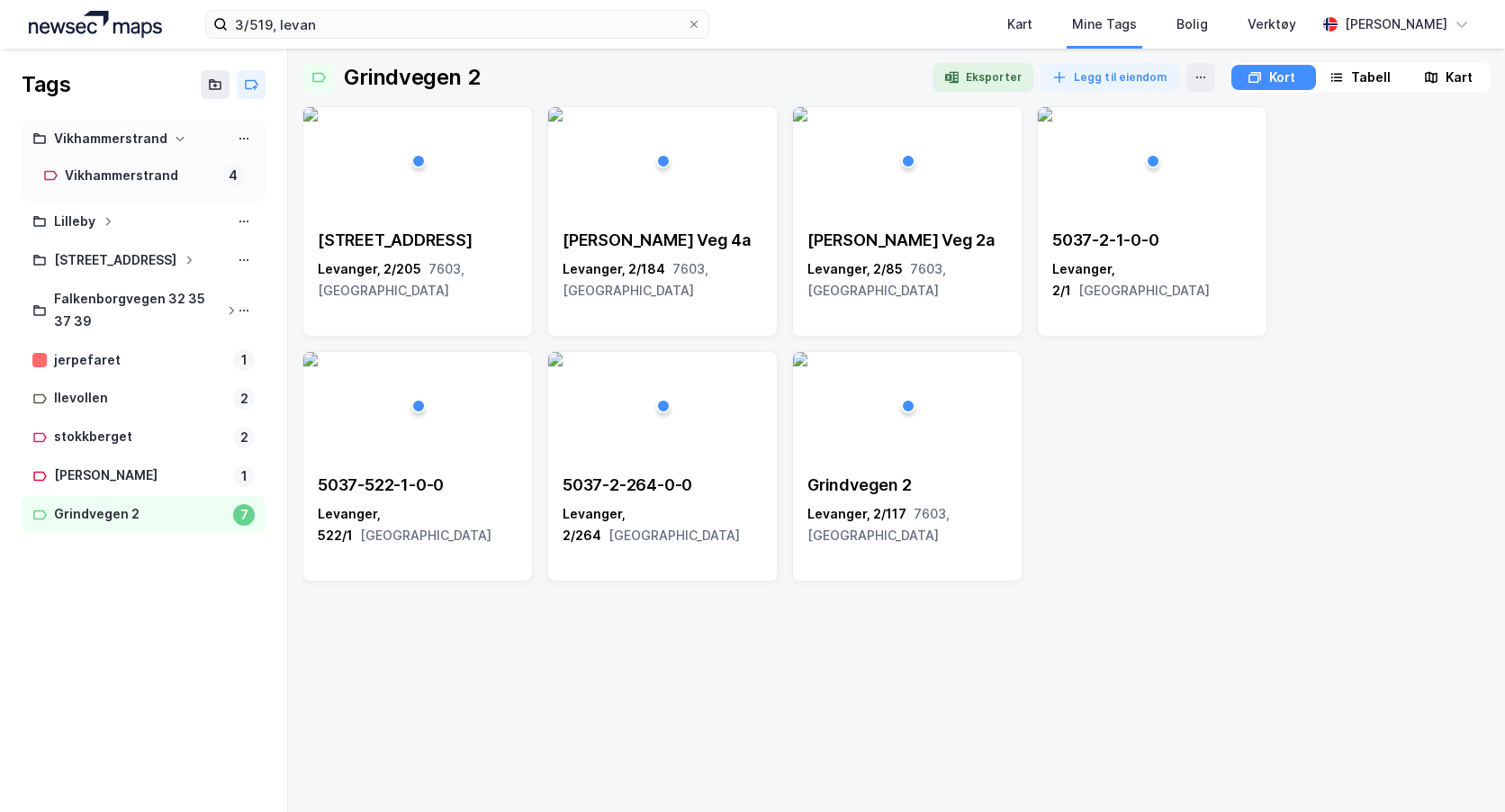
click at [122, 141] on div "Vikhammerstrand" at bounding box center [110, 138] width 113 height 22
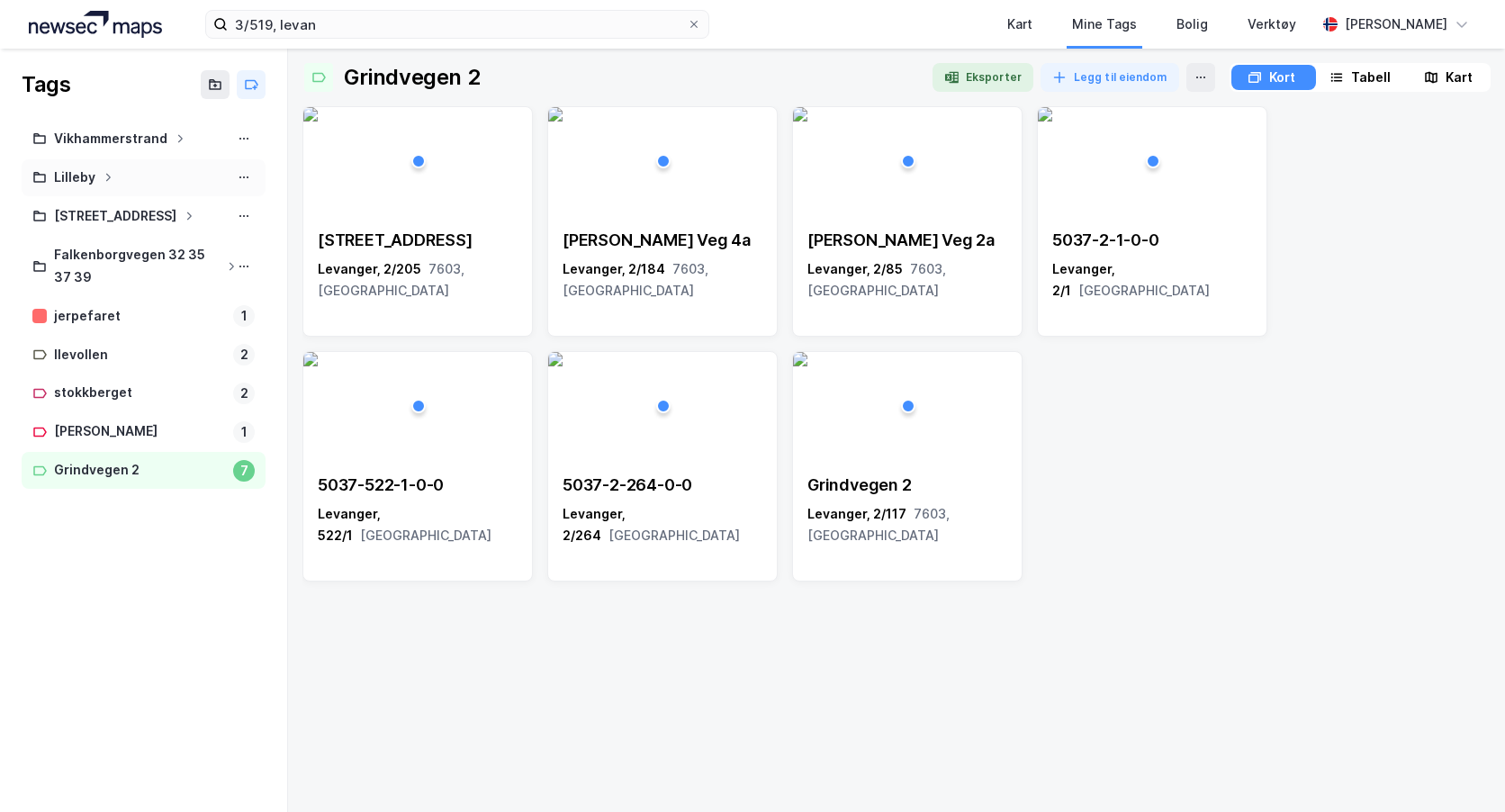
click at [87, 172] on div "Lilleby" at bounding box center [74, 178] width 41 height 22
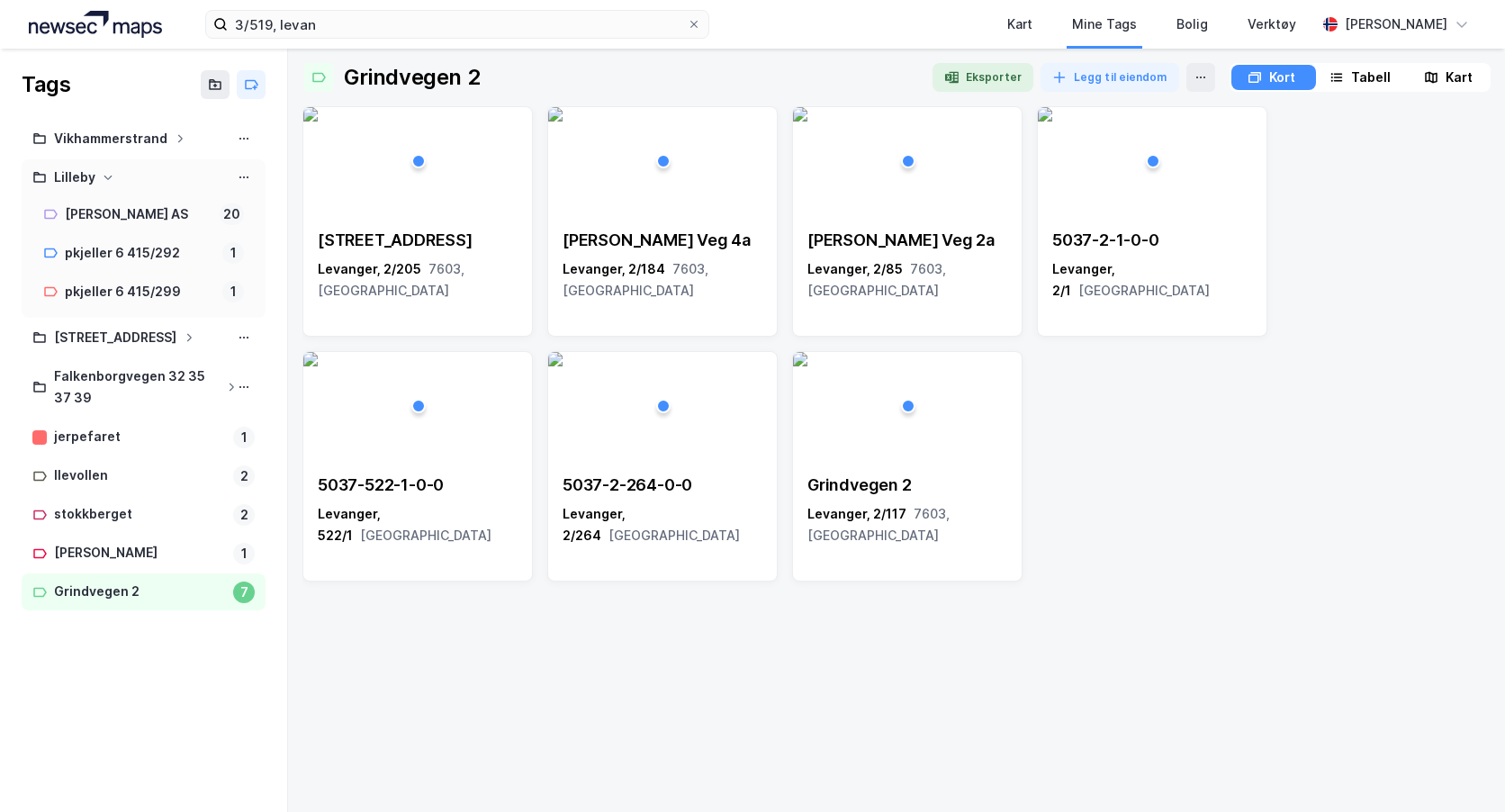
click at [87, 172] on div "Lilleby" at bounding box center [74, 178] width 41 height 22
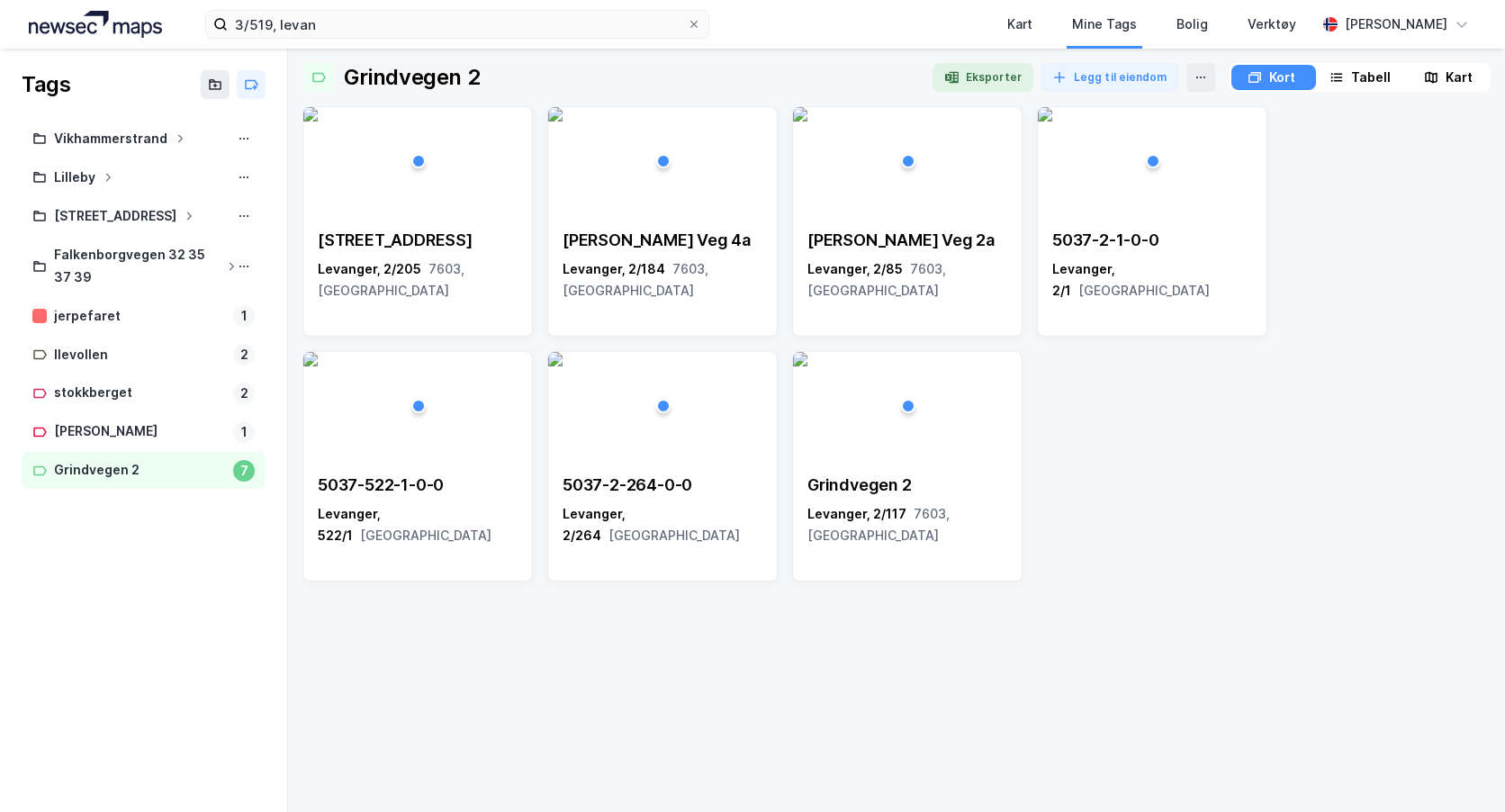
click at [128, 539] on div "Vikhammerstrand Lilleby Nesgaten 19 [GEOGRAPHIC_DATA] 32 35 37 39 jerpefaret 1 …" at bounding box center [143, 335] width 287 height 428
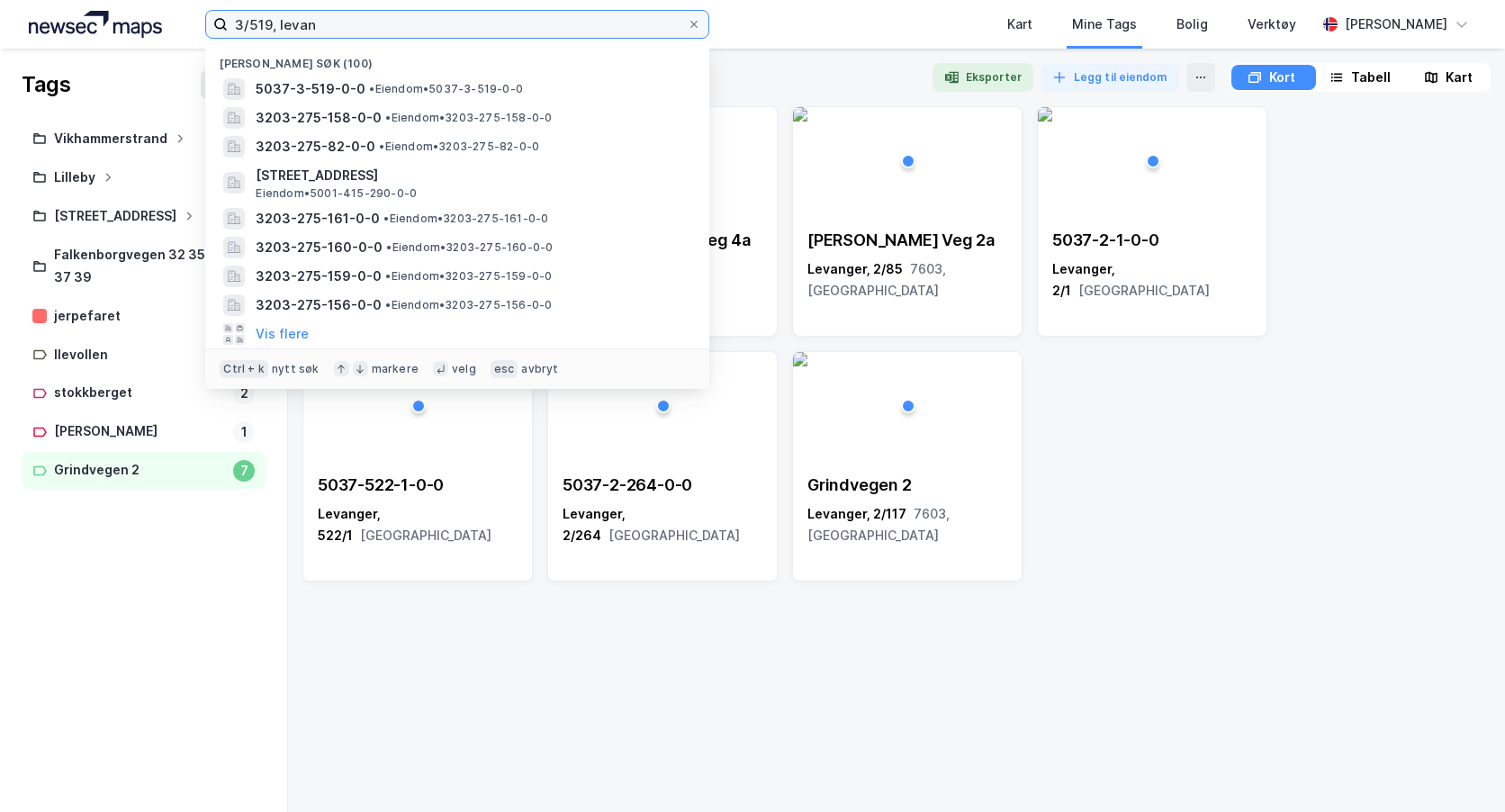
click at [318, 27] on input "3/519, levan" at bounding box center [457, 24] width 459 height 27
click at [609, 676] on div "Bambergvegen 1a Levanger, 2/205 7603, Trøndelag [PERSON_NAME] Veg 4a [GEOGRAPHI…" at bounding box center [896, 452] width 1188 height 691
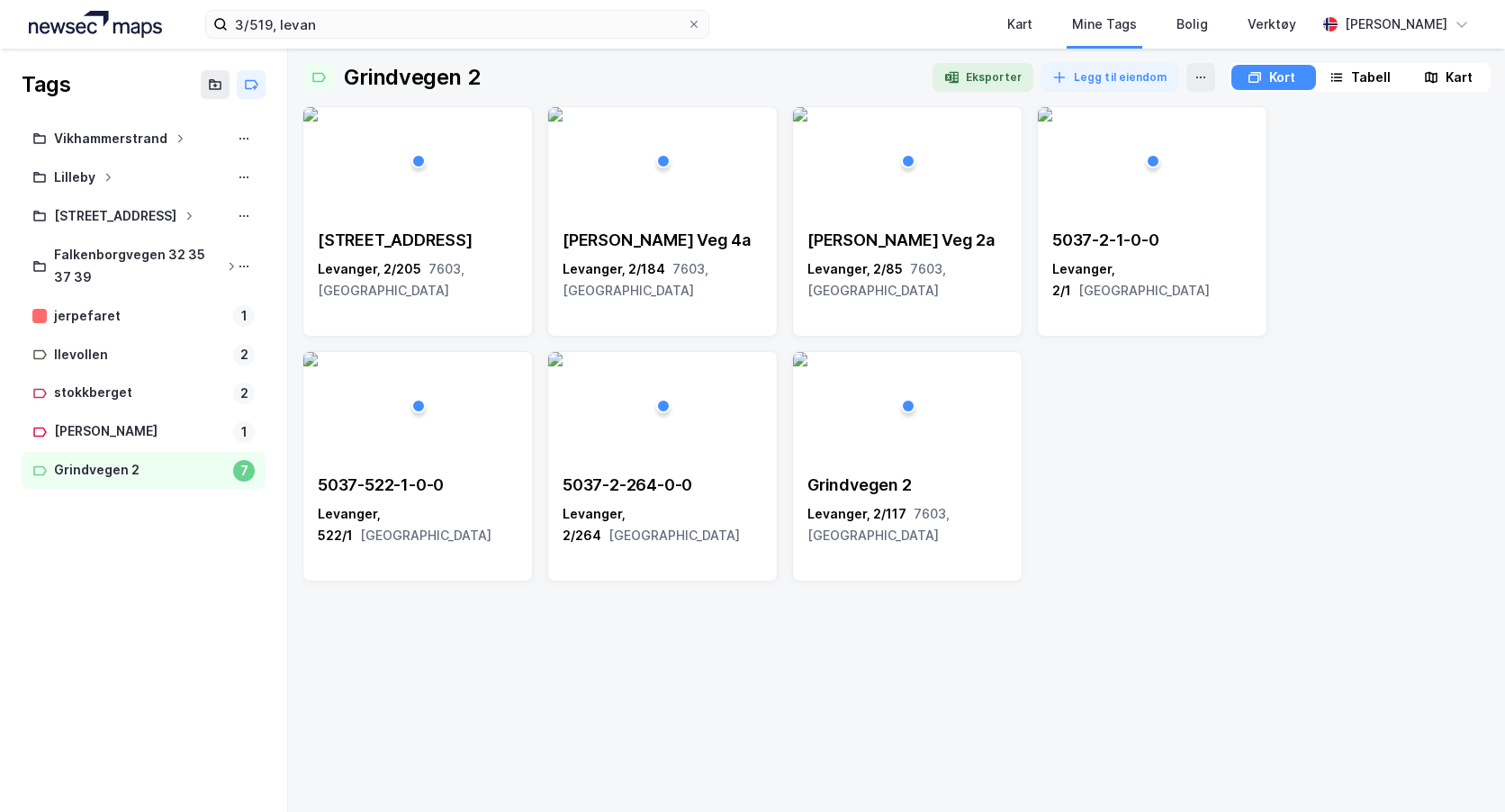
click at [51, 82] on div "Tags" at bounding box center [46, 84] width 49 height 29
click at [326, 22] on input "3/519, levan" at bounding box center [457, 24] width 459 height 27
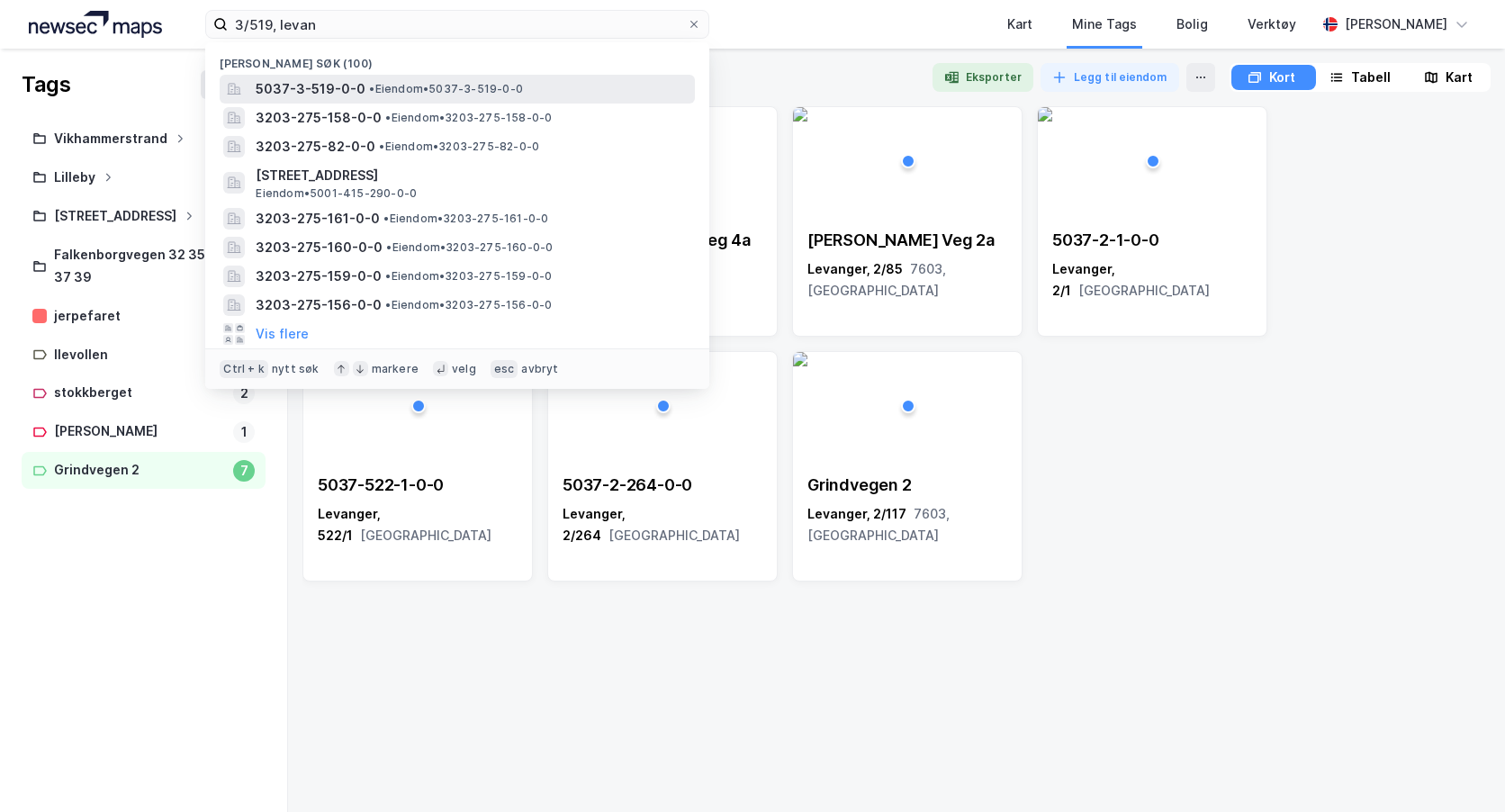
click at [335, 85] on span "5037-3-519-0-0" at bounding box center [310, 89] width 109 height 22
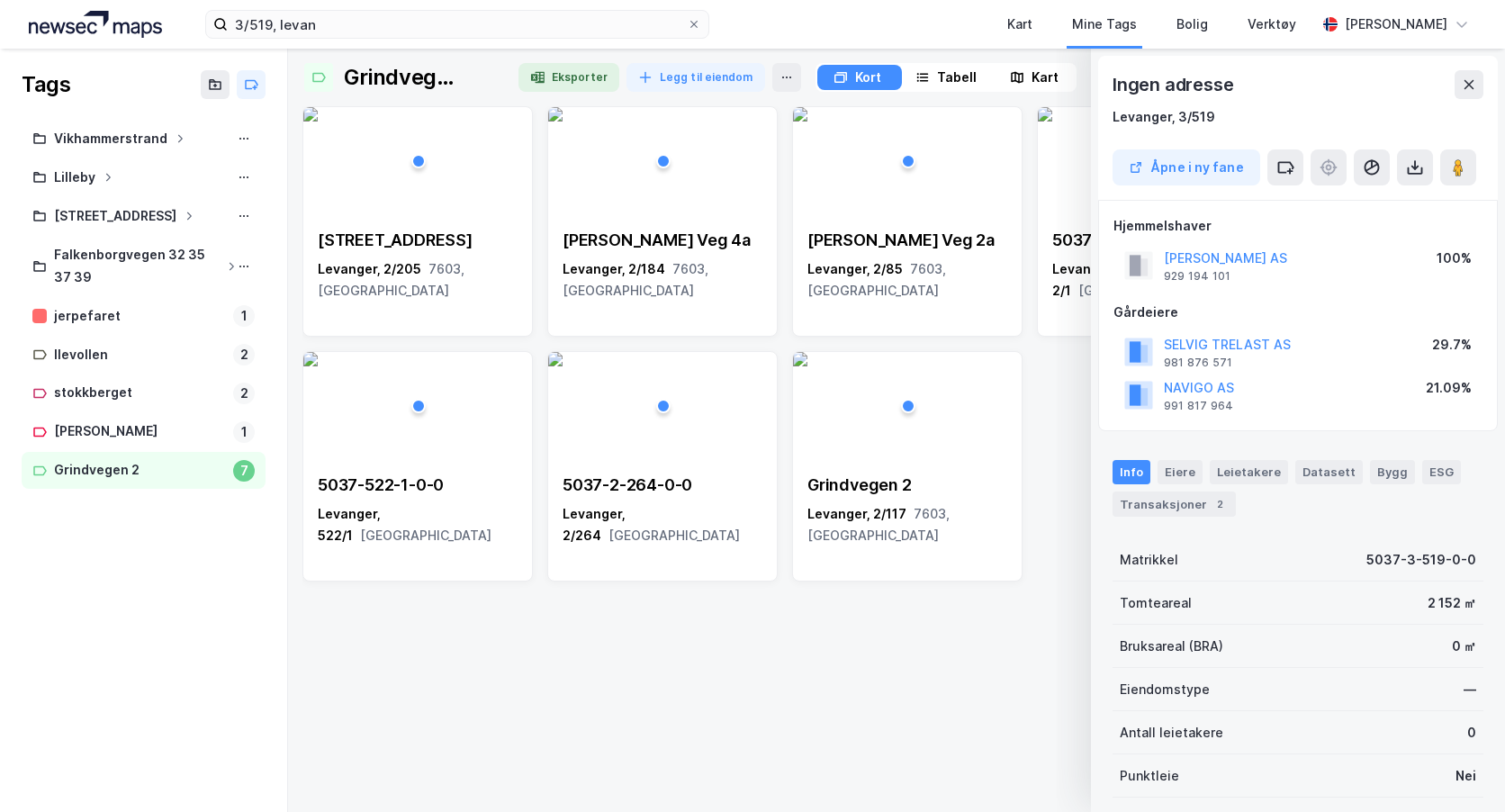
click at [1469, 76] on button at bounding box center [1469, 84] width 29 height 29
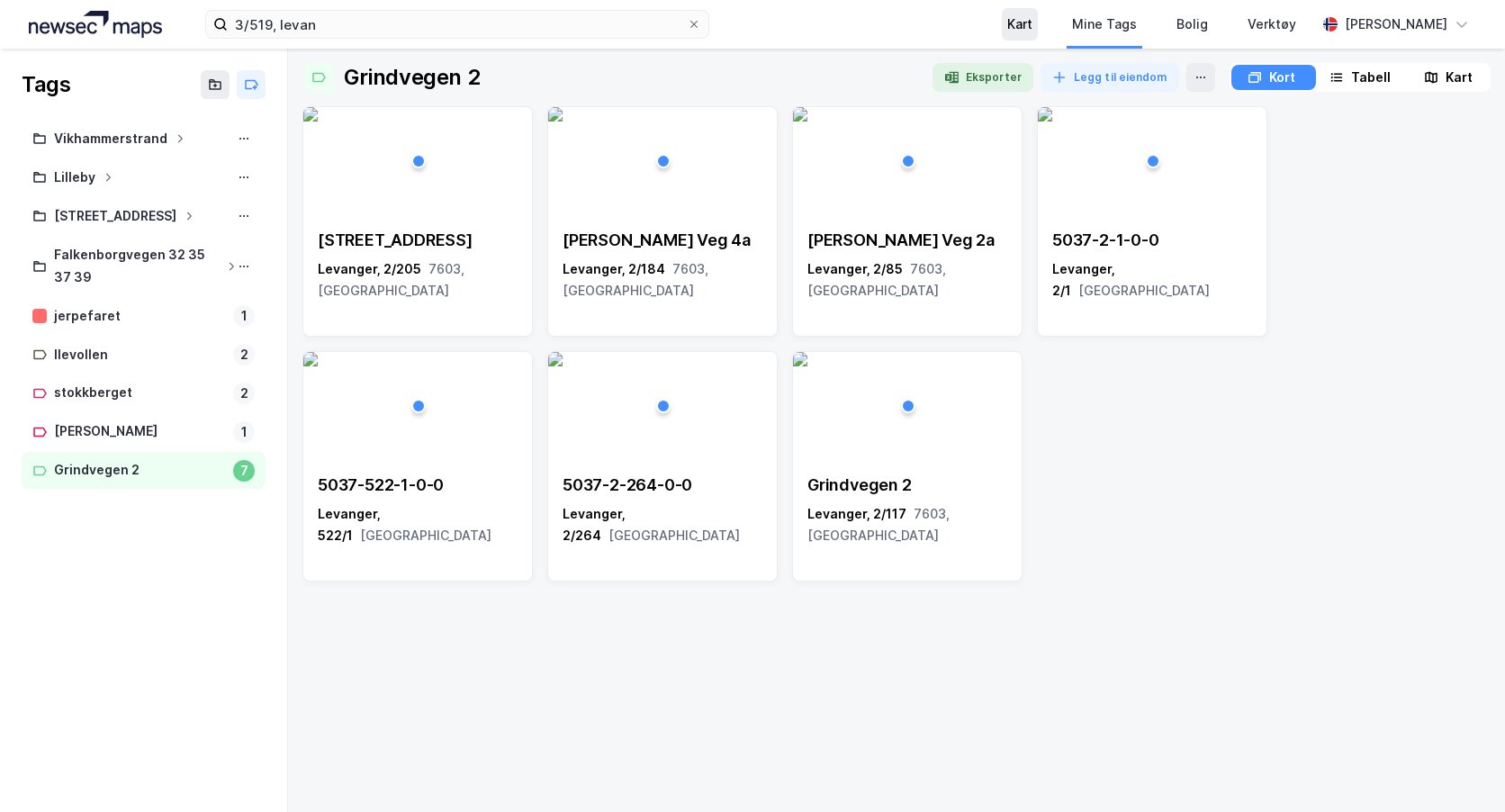
click at [1033, 21] on div "Kart" at bounding box center [1020, 24] width 25 height 22
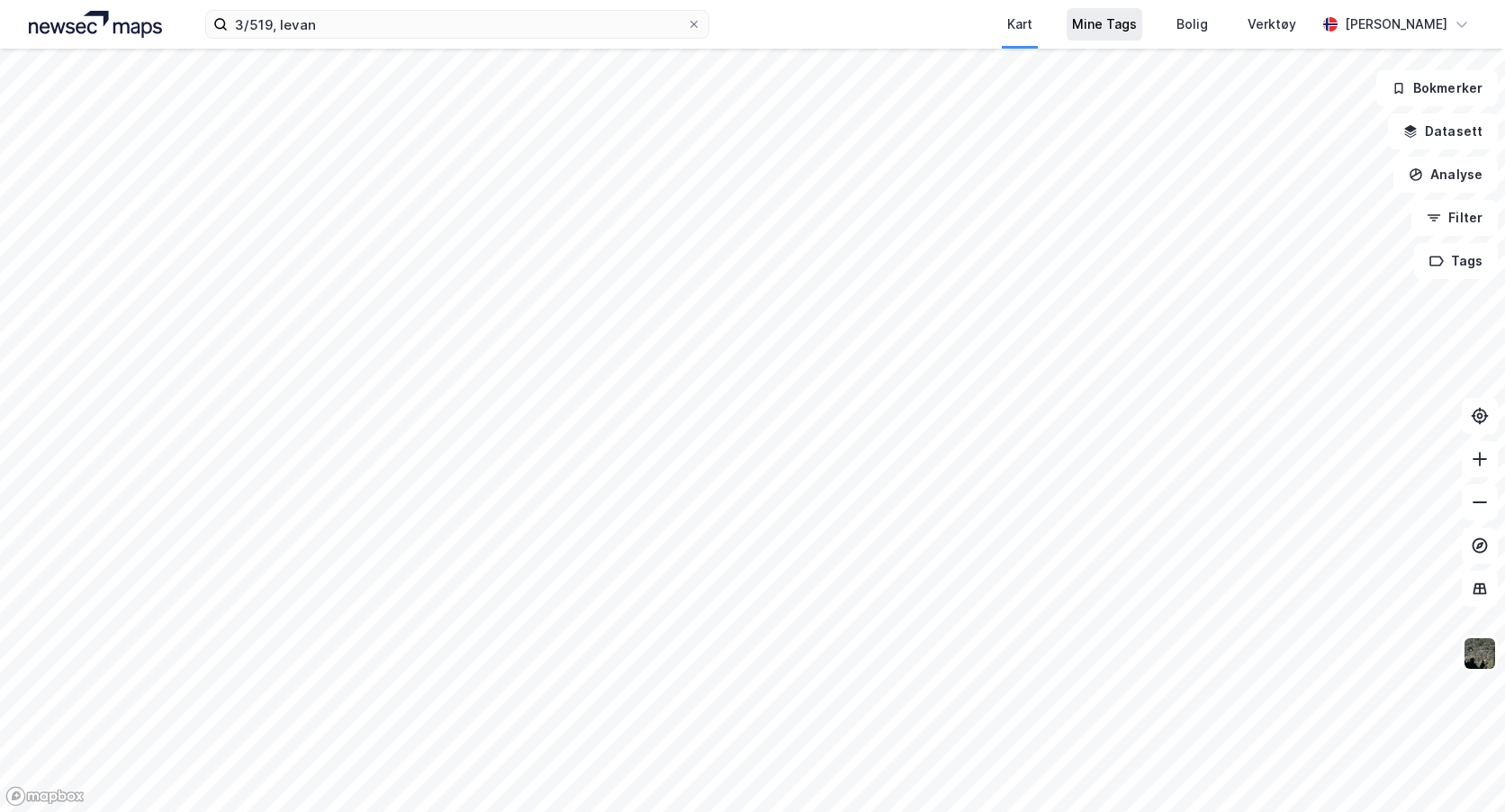
click at [1125, 23] on div "Mine Tags" at bounding box center [1105, 24] width 65 height 22
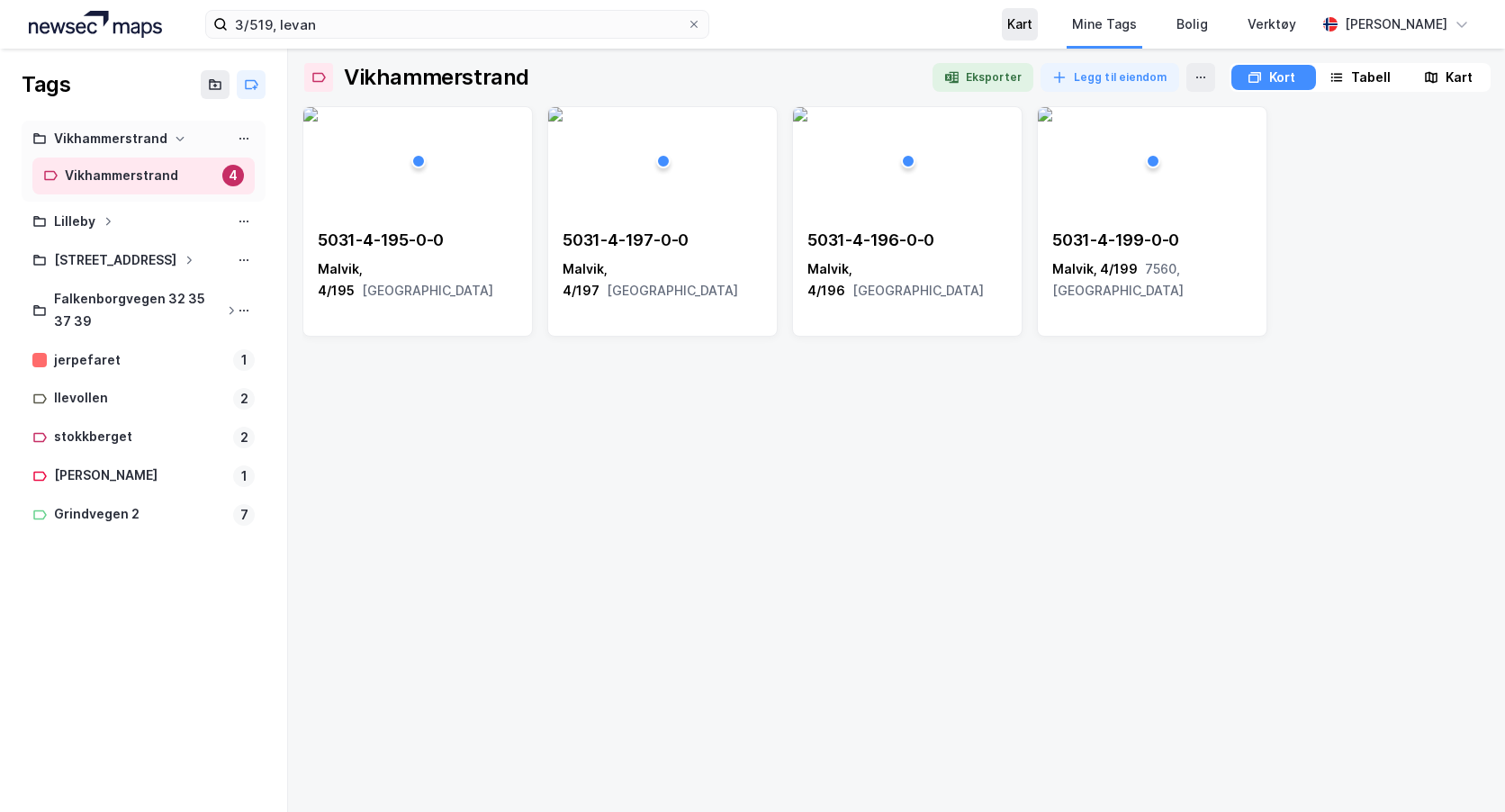
click at [1033, 23] on div "Kart" at bounding box center [1020, 24] width 25 height 22
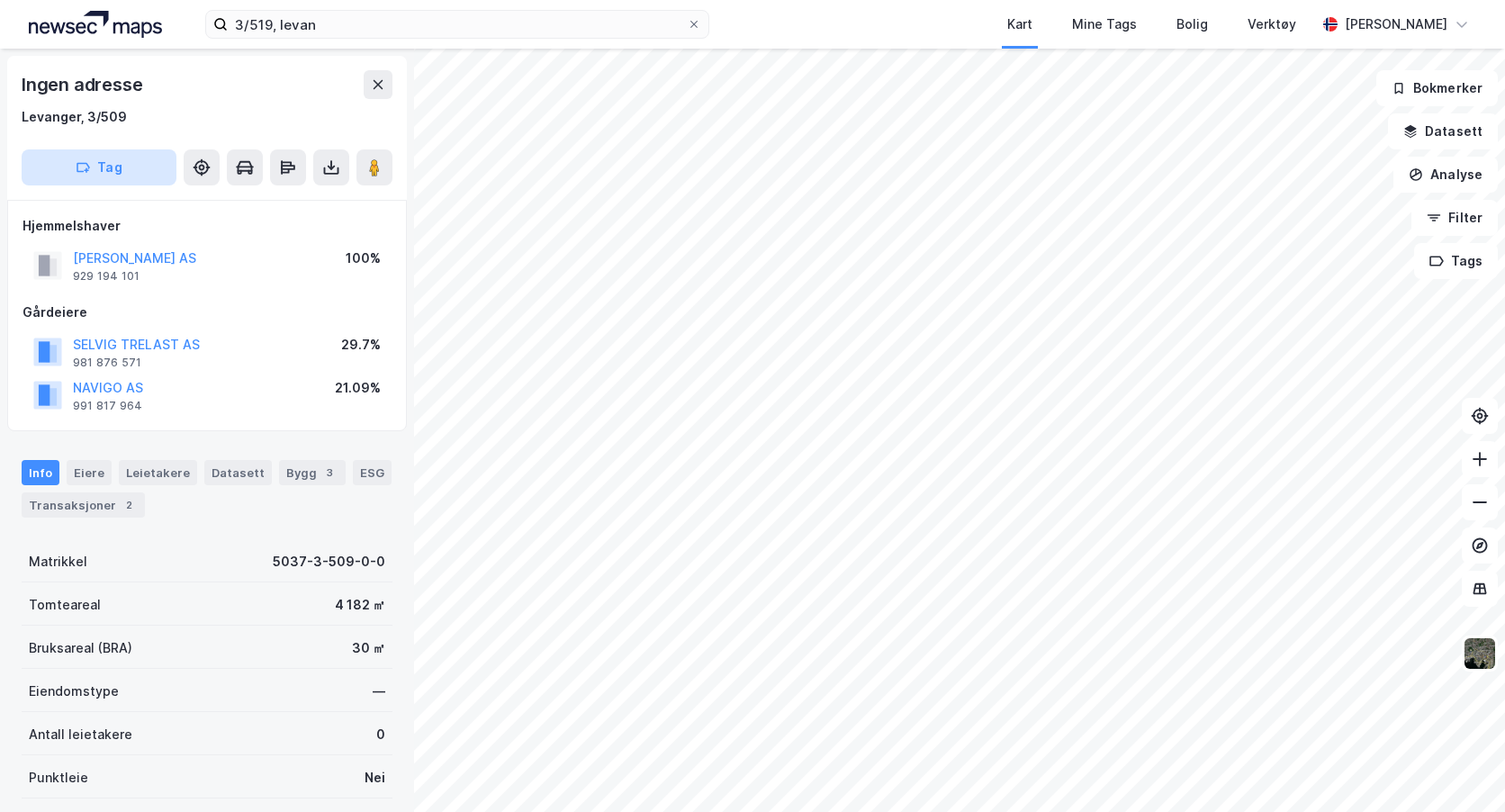
click at [76, 156] on button "Tag" at bounding box center [99, 168] width 155 height 36
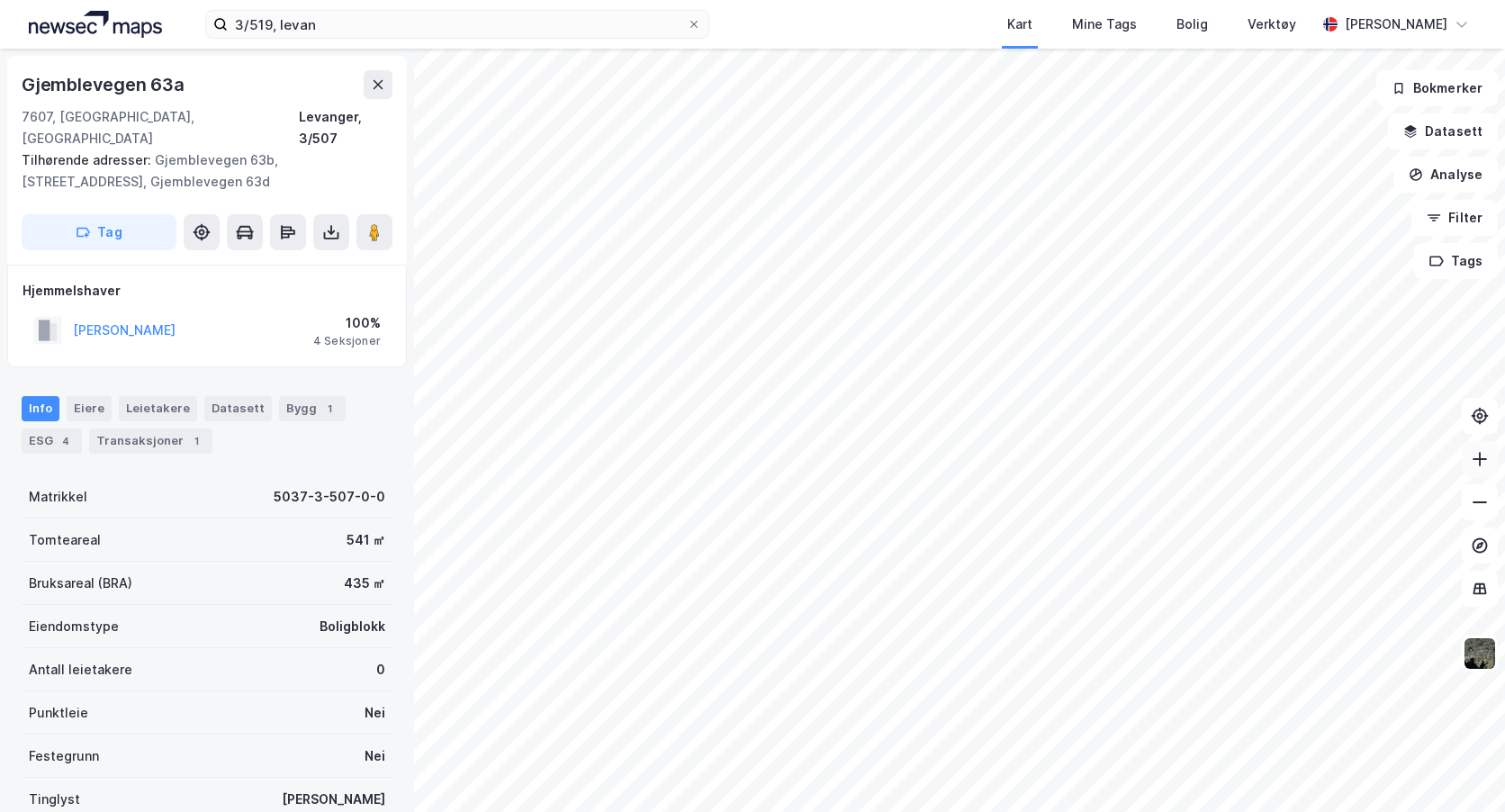
click at [1478, 462] on icon at bounding box center [1480, 459] width 18 height 18
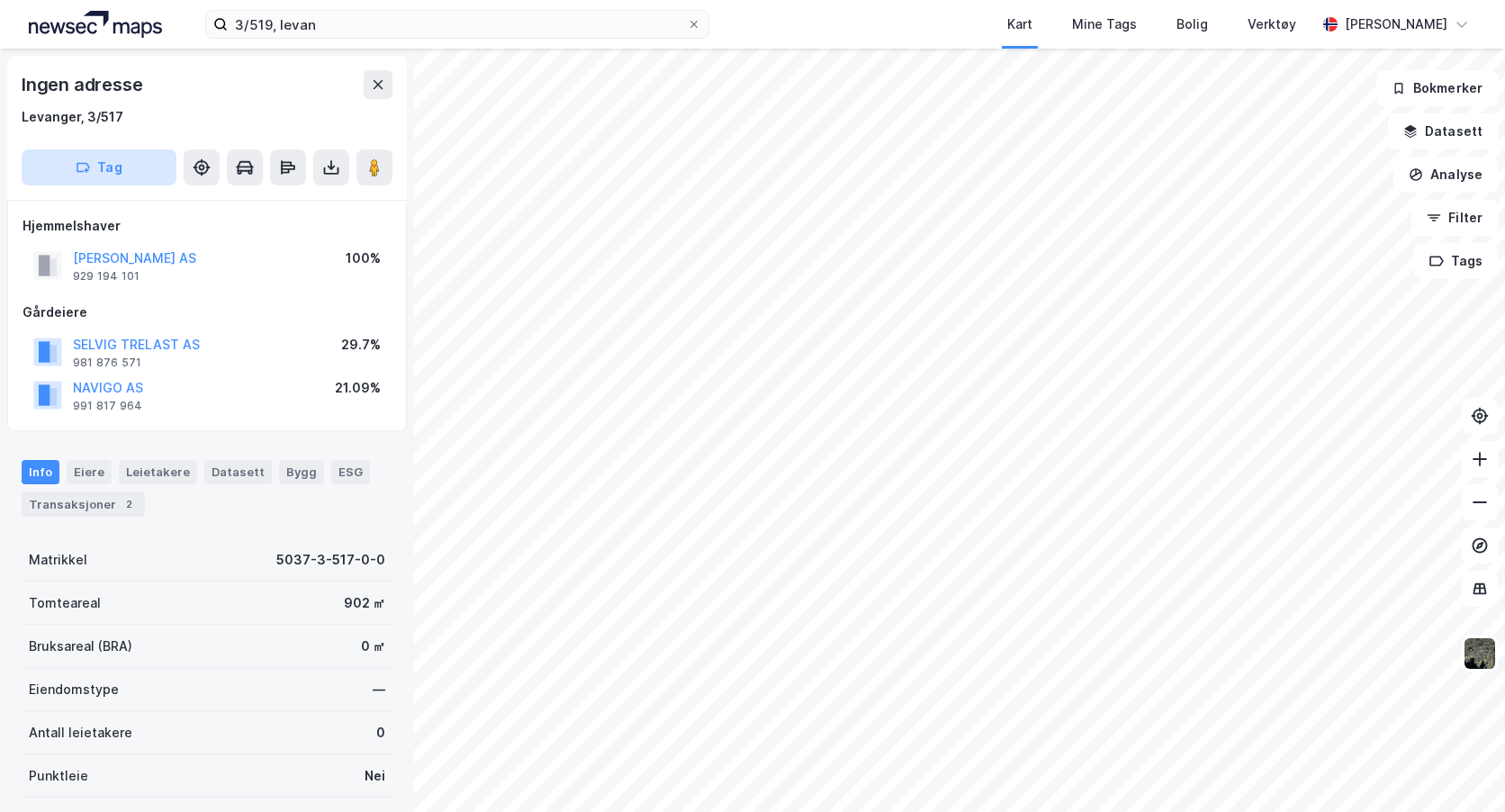
click at [97, 165] on button "Tag" at bounding box center [99, 168] width 155 height 36
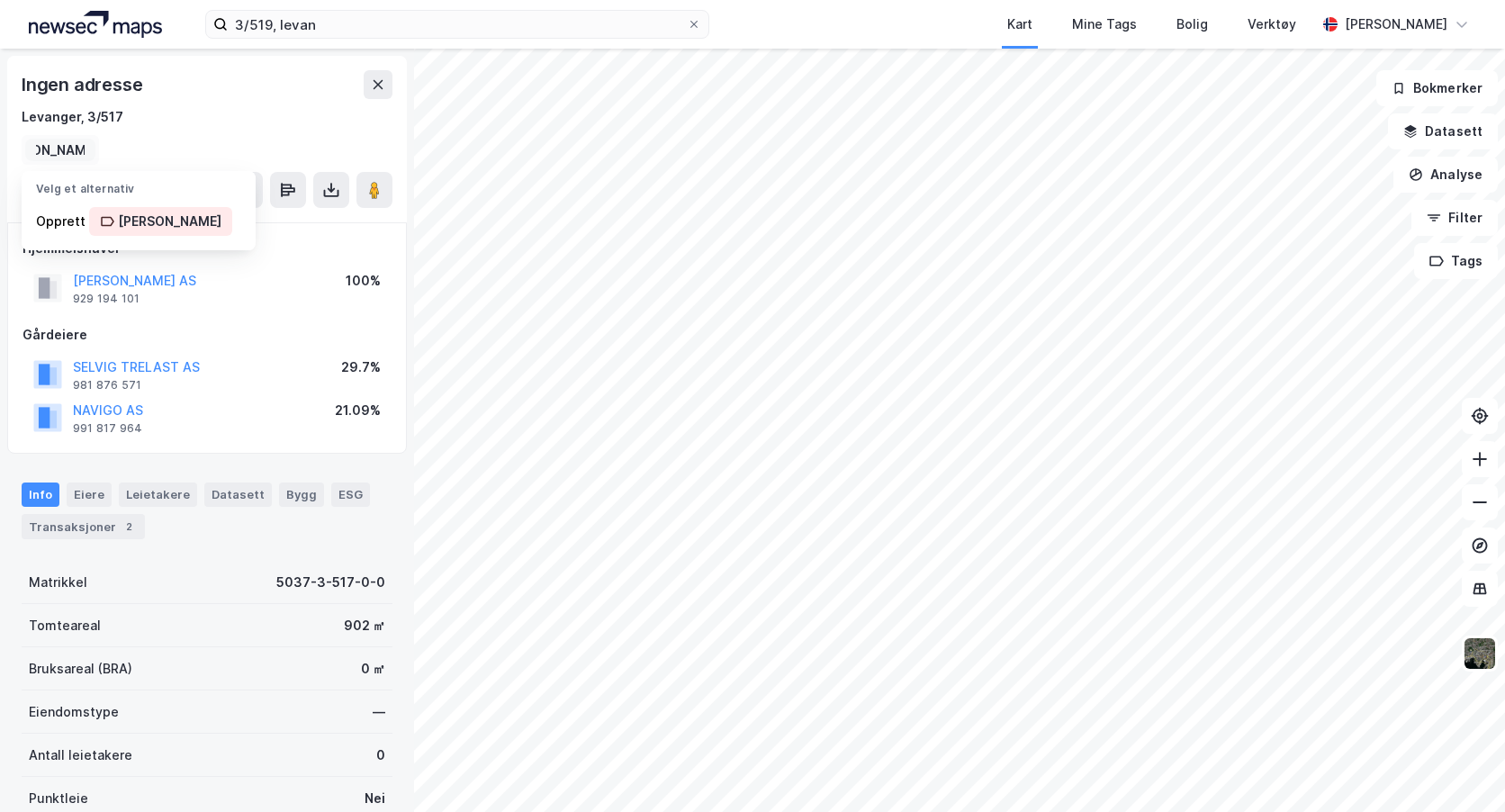
scroll to position [0, 49]
type input "[PERSON_NAME]"
click at [82, 225] on div "Opprett [PERSON_NAME]" at bounding box center [139, 222] width 234 height 36
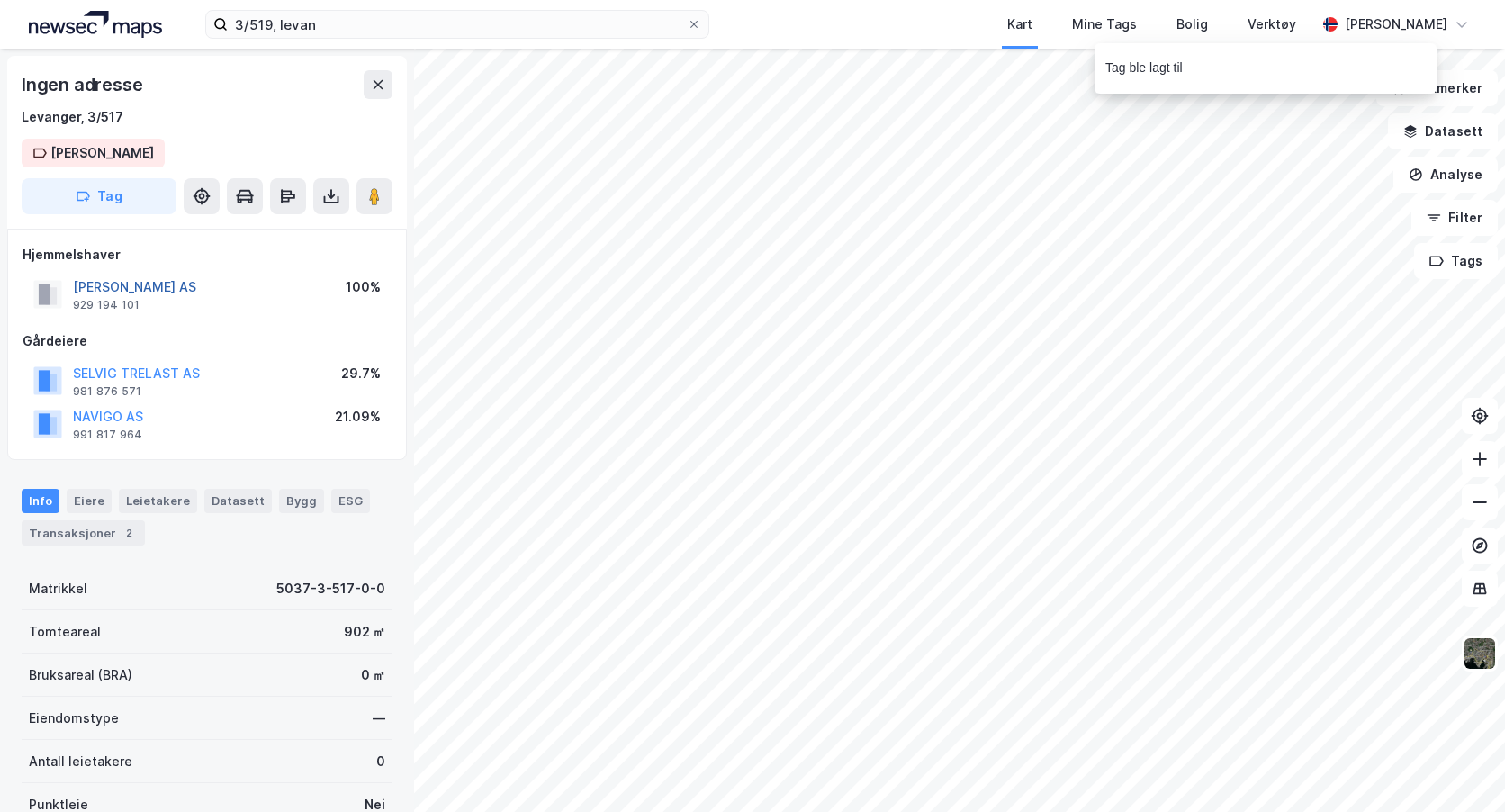
click at [0, 0] on button "[PERSON_NAME] AS" at bounding box center [0, 0] width 0 height 0
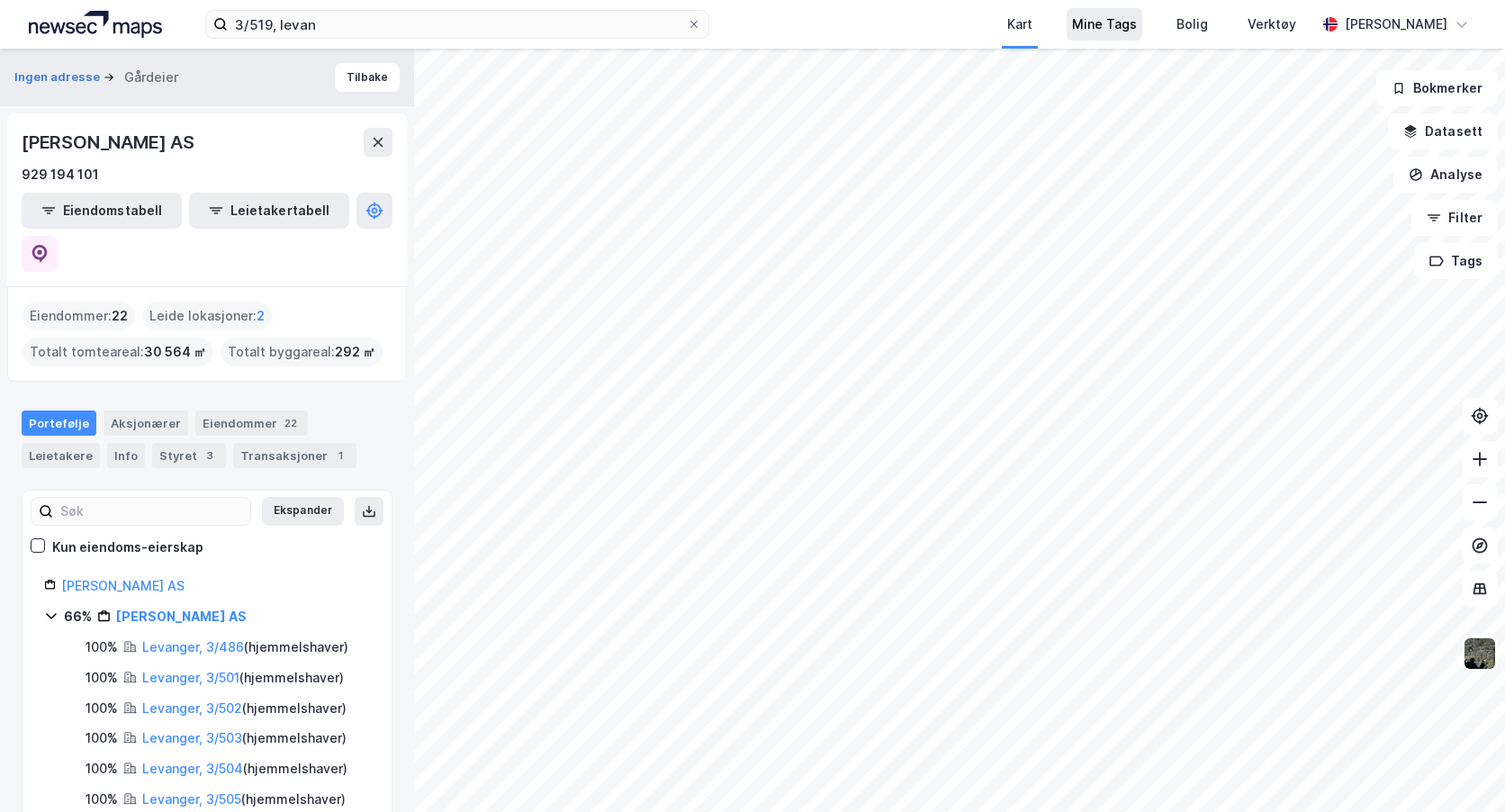
click at [1128, 31] on div "Mine Tags" at bounding box center [1105, 24] width 65 height 22
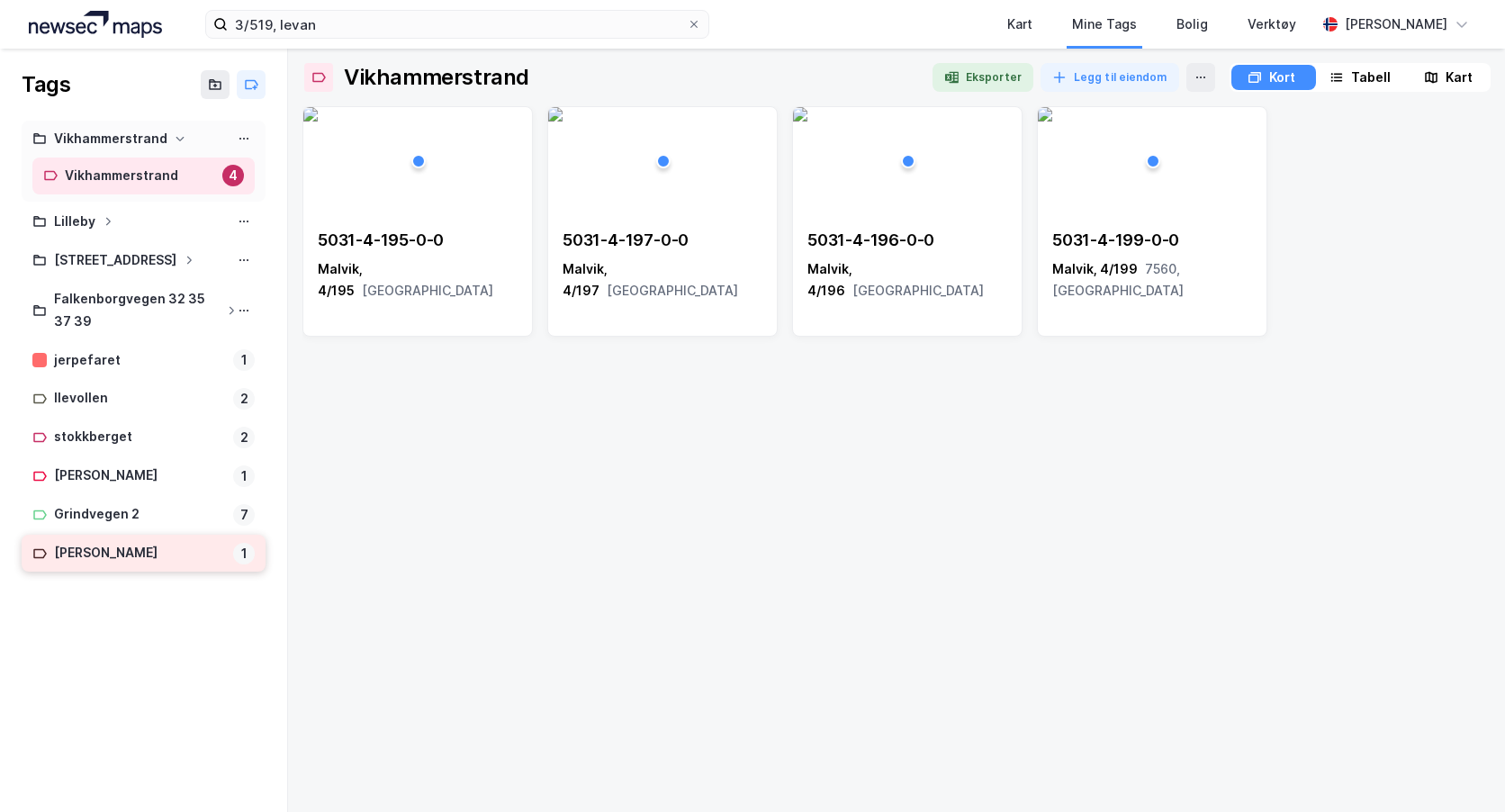
click at [137, 544] on div "[PERSON_NAME]" at bounding box center [139, 553] width 172 height 22
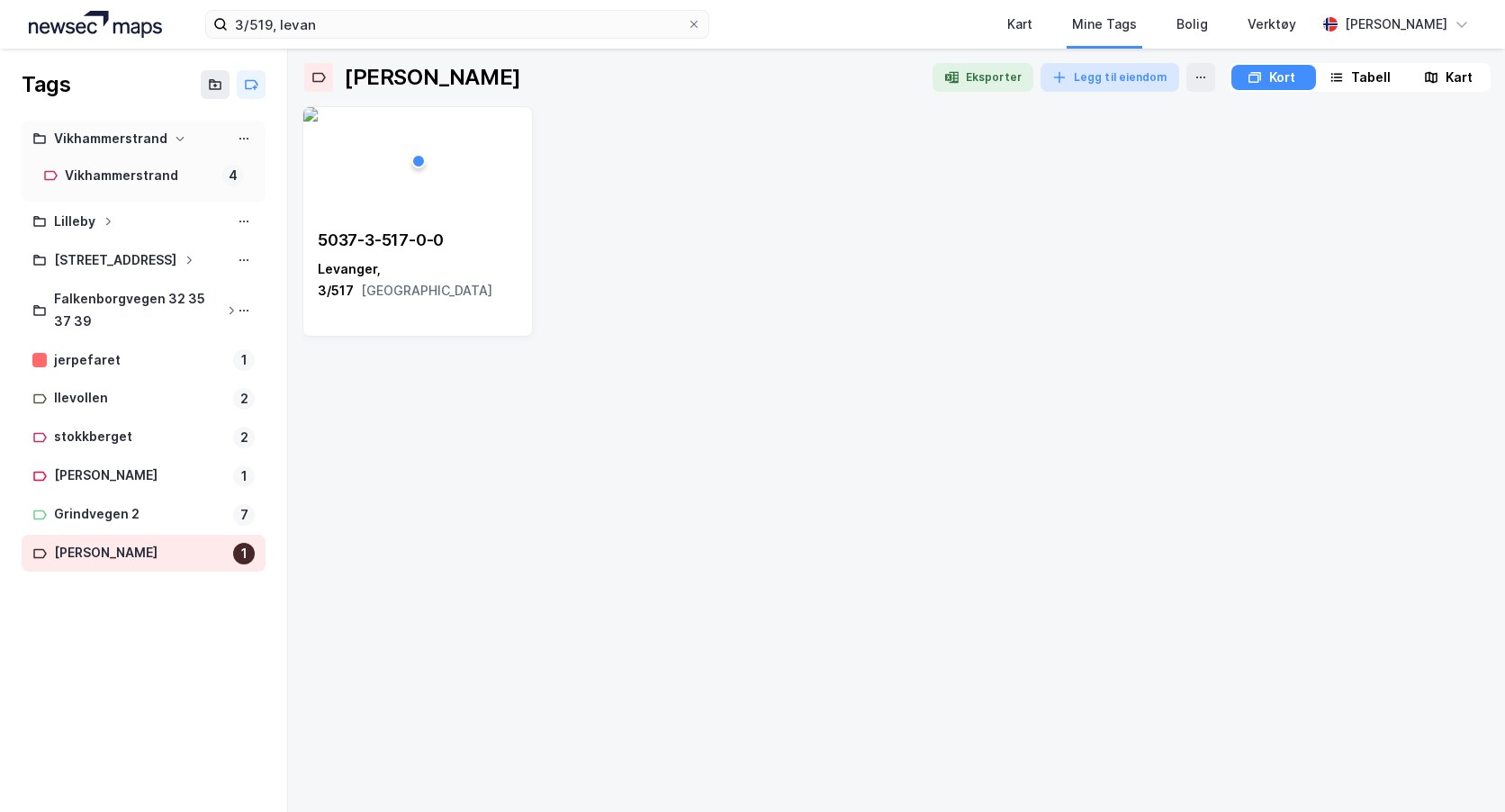
click at [1071, 72] on button "Legg til eiendom" at bounding box center [1110, 78] width 138 height 29
click at [425, 158] on div at bounding box center [418, 160] width 14 height 14
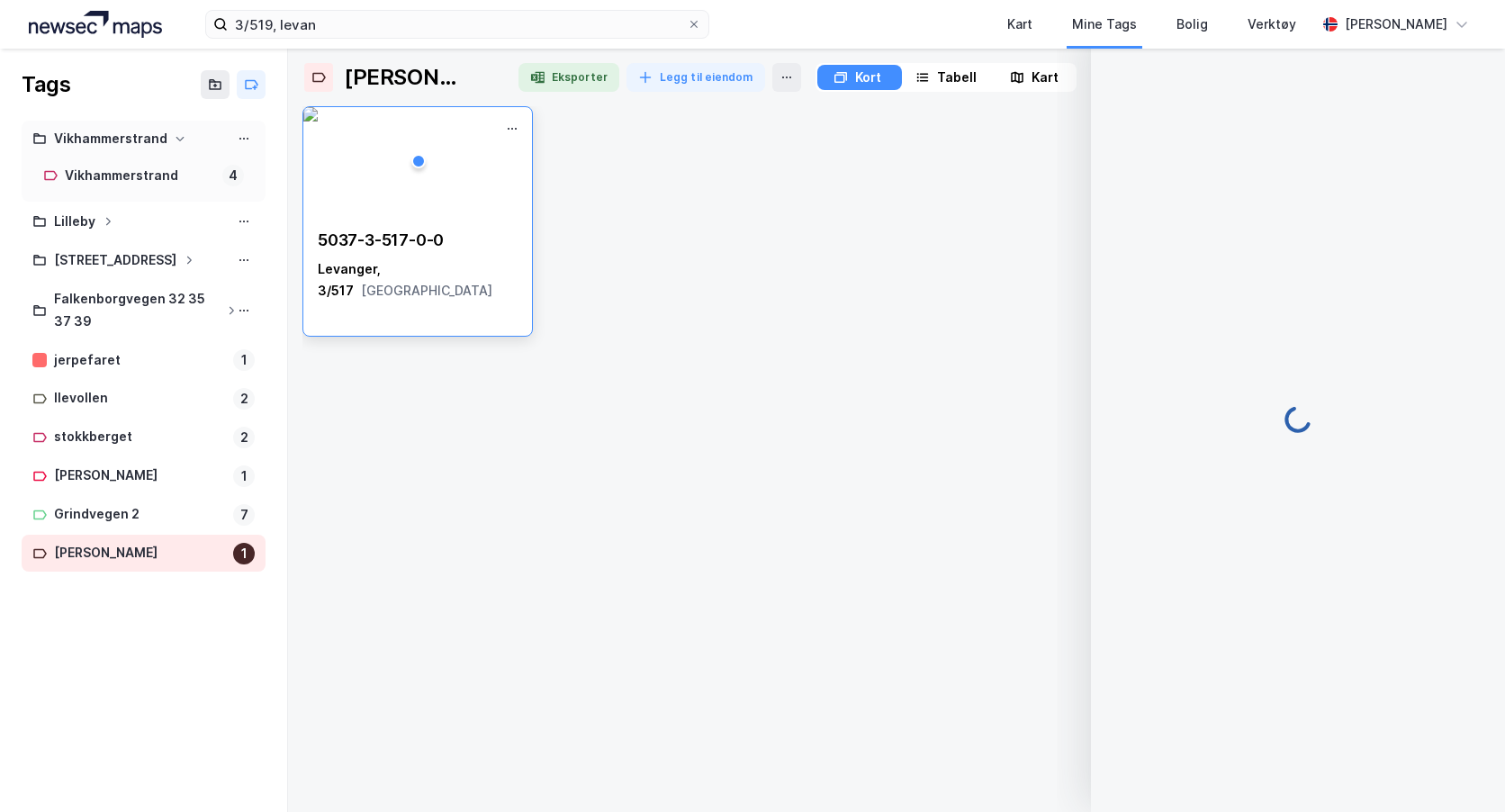
scroll to position [3, 0]
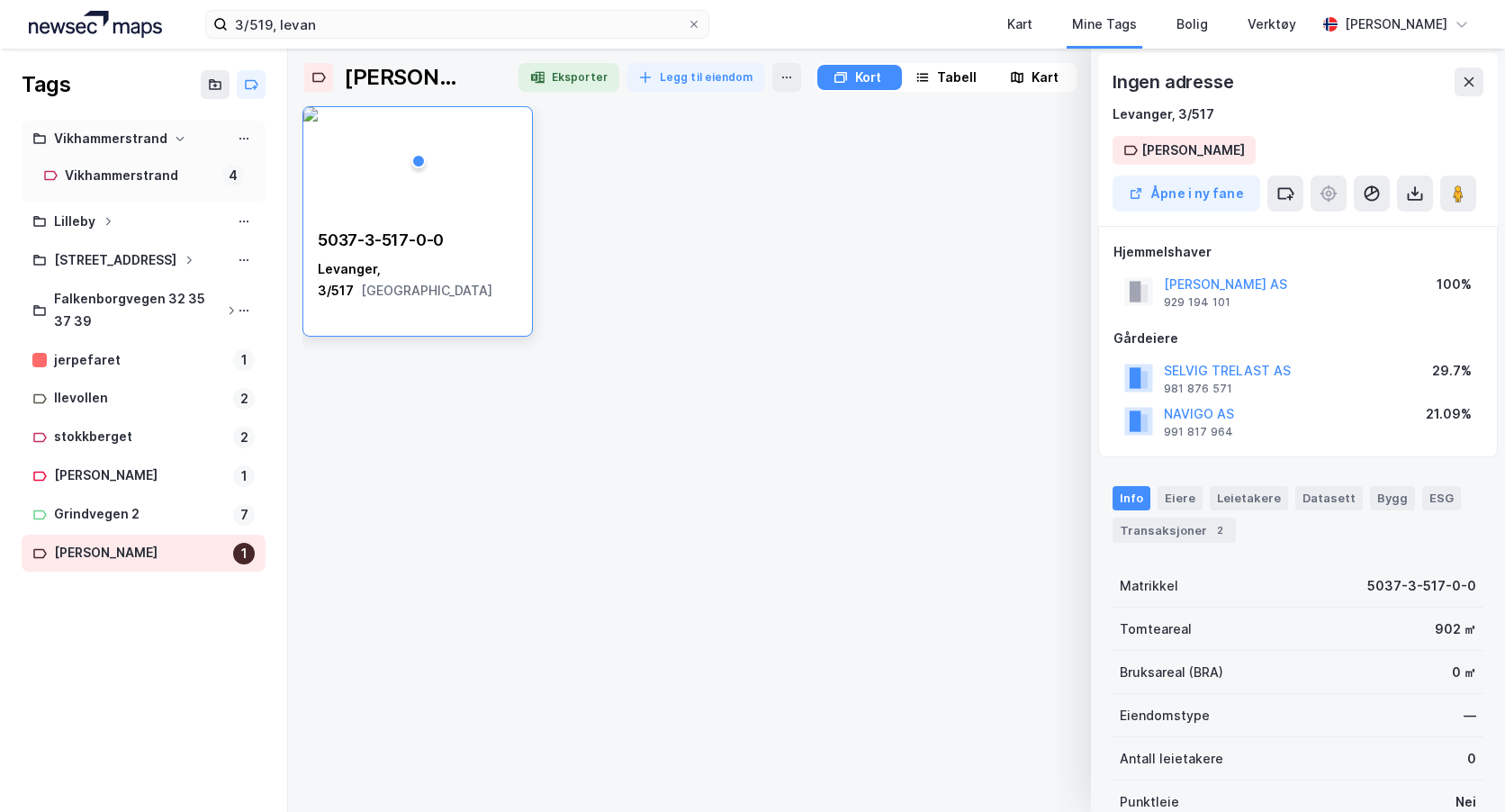
click at [1260, 275] on div "[PERSON_NAME] AS" at bounding box center [1226, 284] width 124 height 22
click at [0, 0] on button "[PERSON_NAME] AS" at bounding box center [0, 0] width 0 height 0
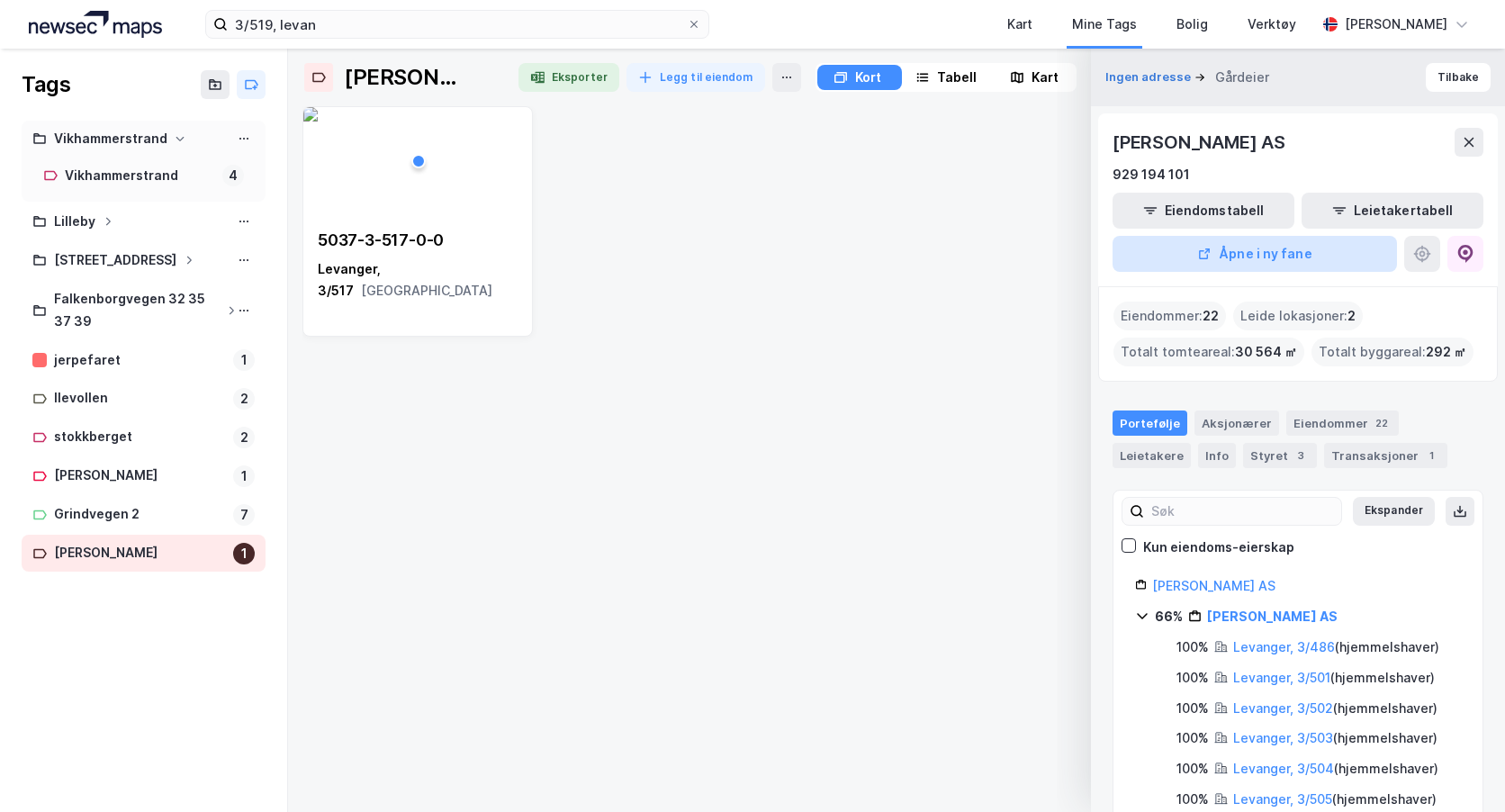
click at [1223, 246] on button "Åpne i ny fane" at bounding box center [1254, 254] width 284 height 36
